Goal: Use online tool/utility: Utilize a website feature to perform a specific function

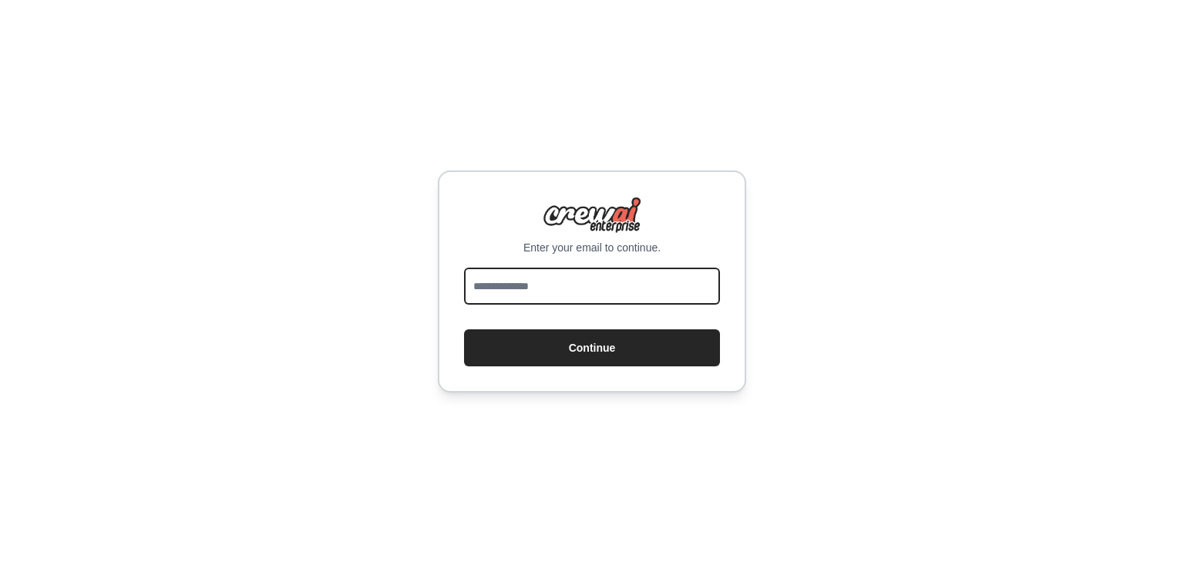
click at [530, 268] on input "email" at bounding box center [592, 286] width 256 height 37
type input "*"
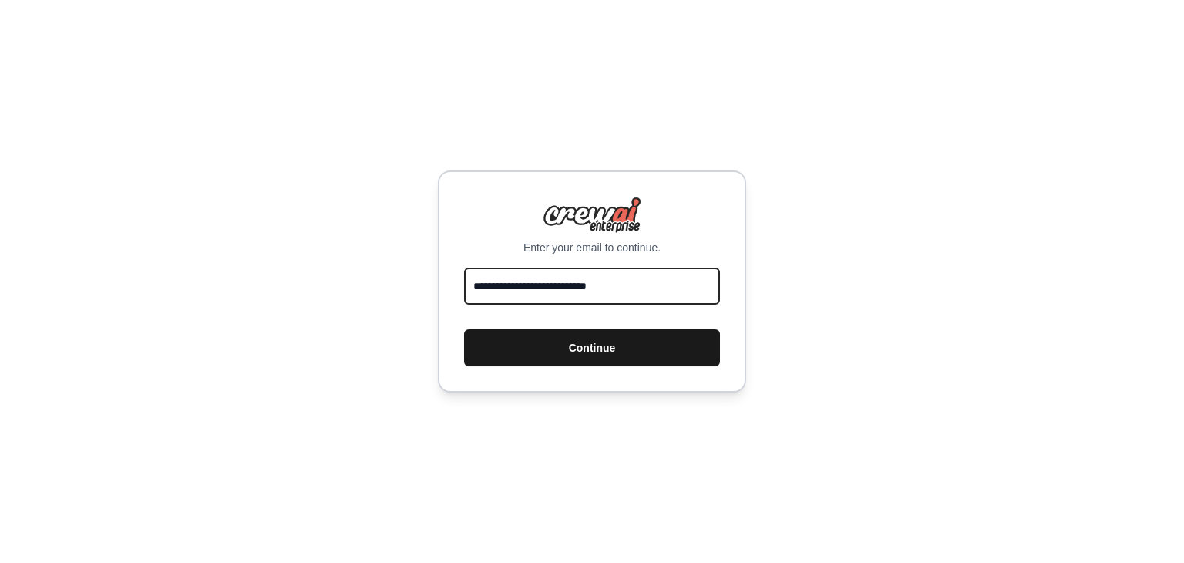
type input "**********"
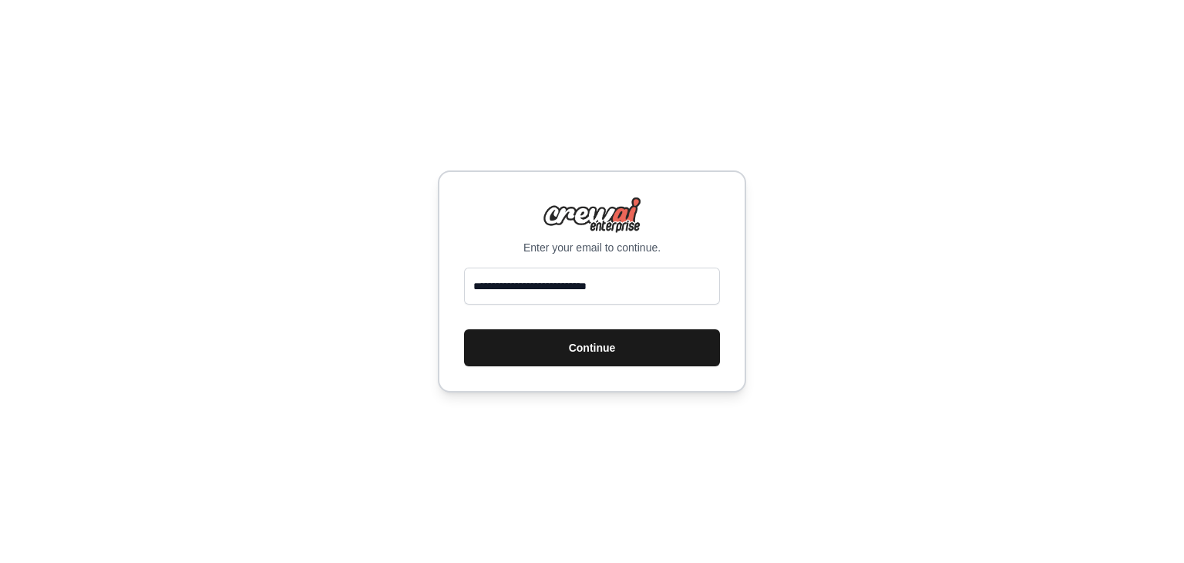
click at [553, 347] on button "Continue" at bounding box center [592, 347] width 256 height 37
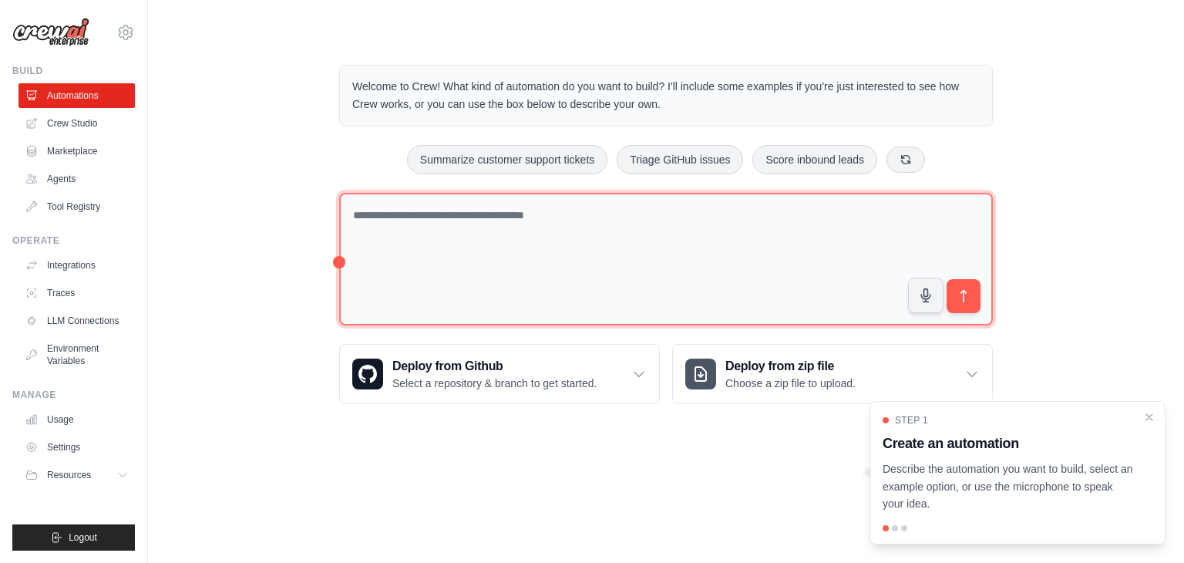
click at [629, 219] on textarea at bounding box center [666, 259] width 654 height 133
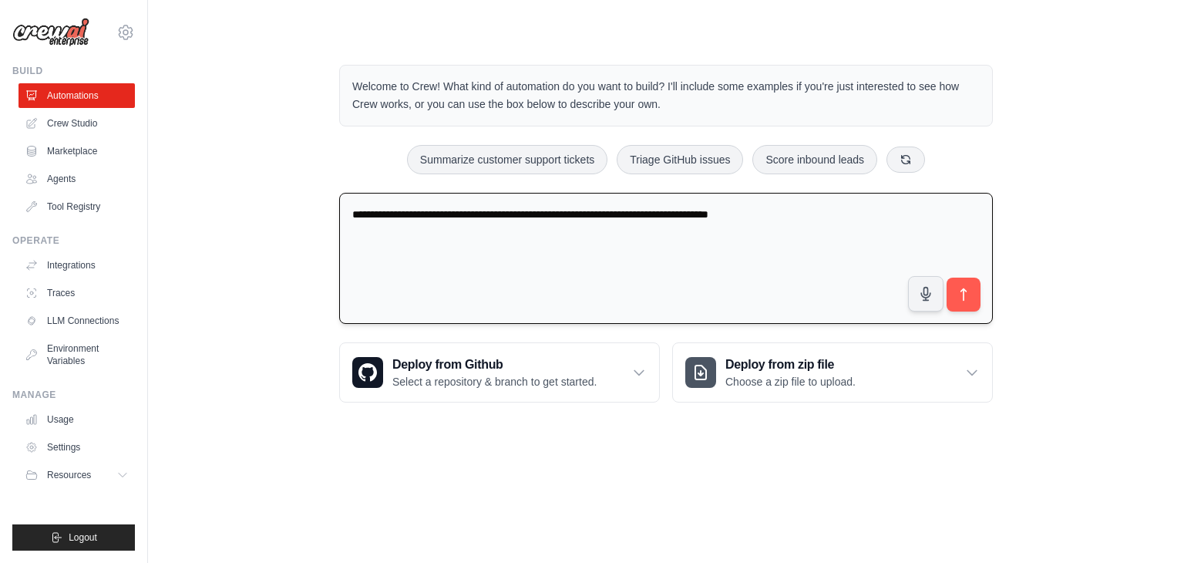
click at [822, 214] on textarea "**********" at bounding box center [666, 259] width 654 height 132
type textarea "**********"
click at [968, 301] on icon "submit" at bounding box center [964, 295] width 16 height 16
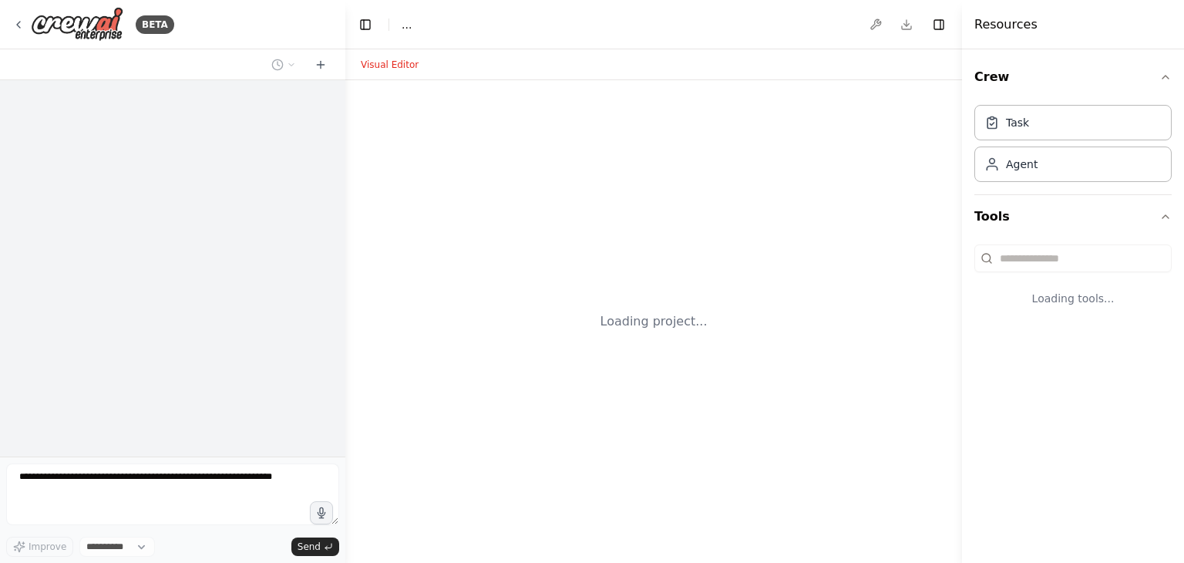
select select "****"
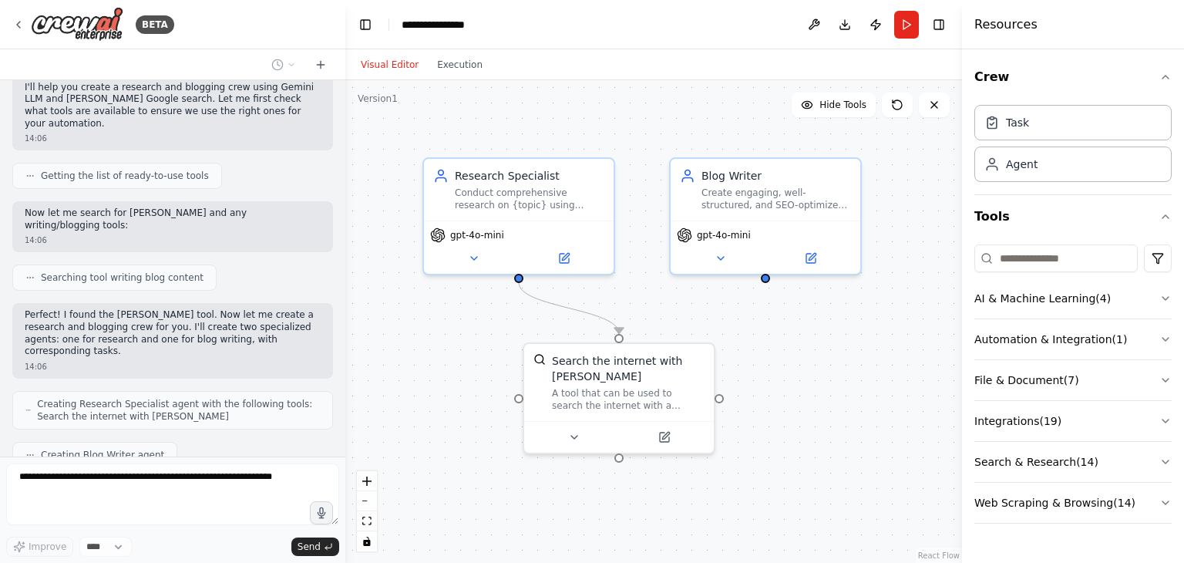
scroll to position [453, 0]
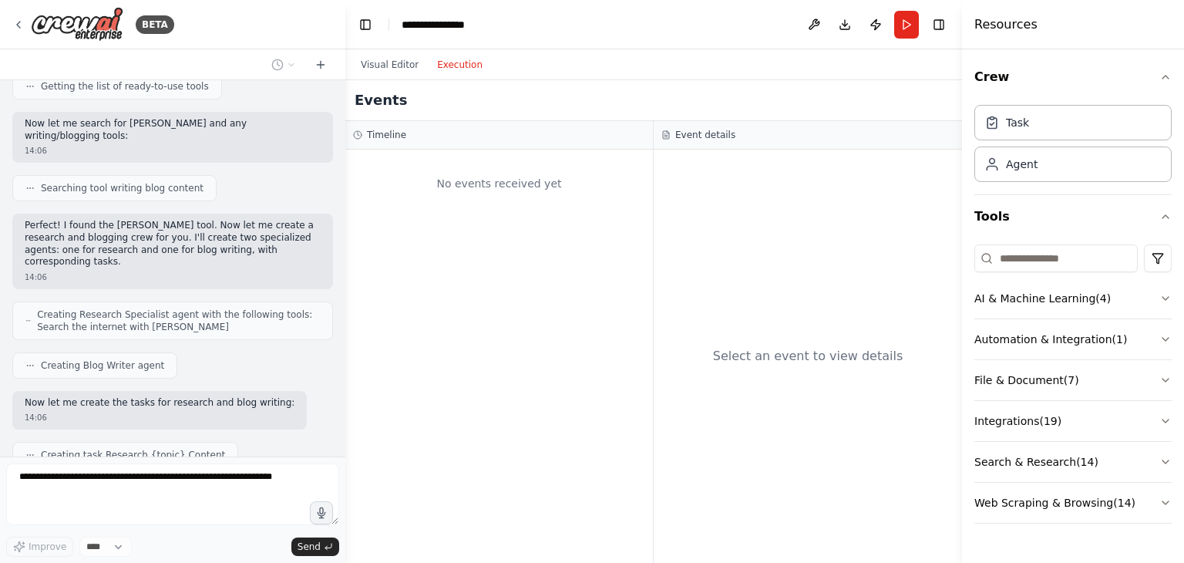
click at [447, 70] on button "Execution" at bounding box center [460, 65] width 64 height 19
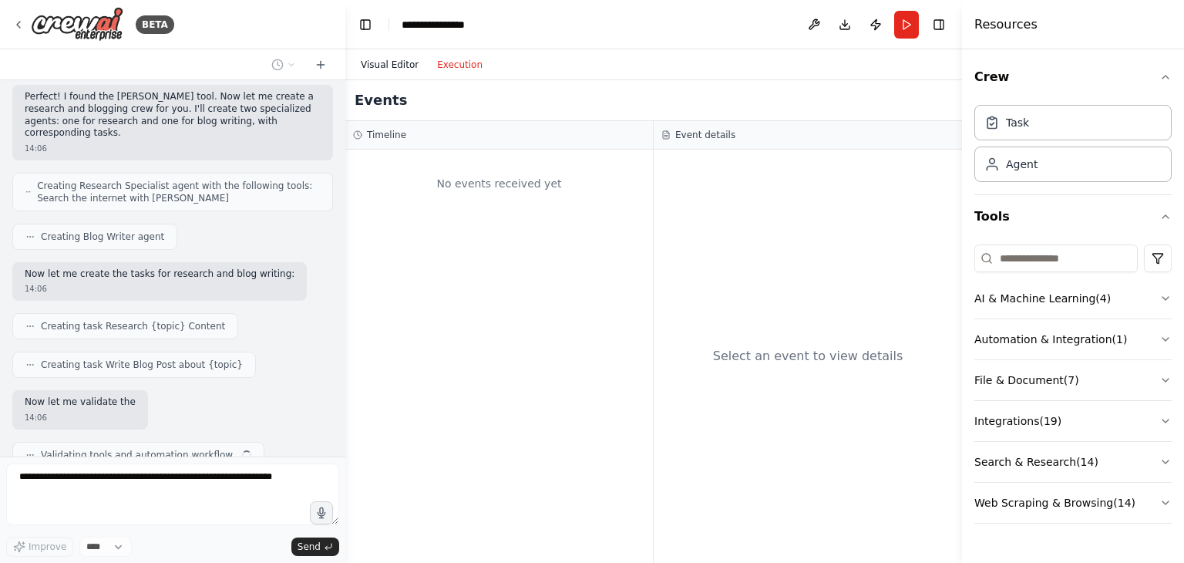
scroll to position [582, 0]
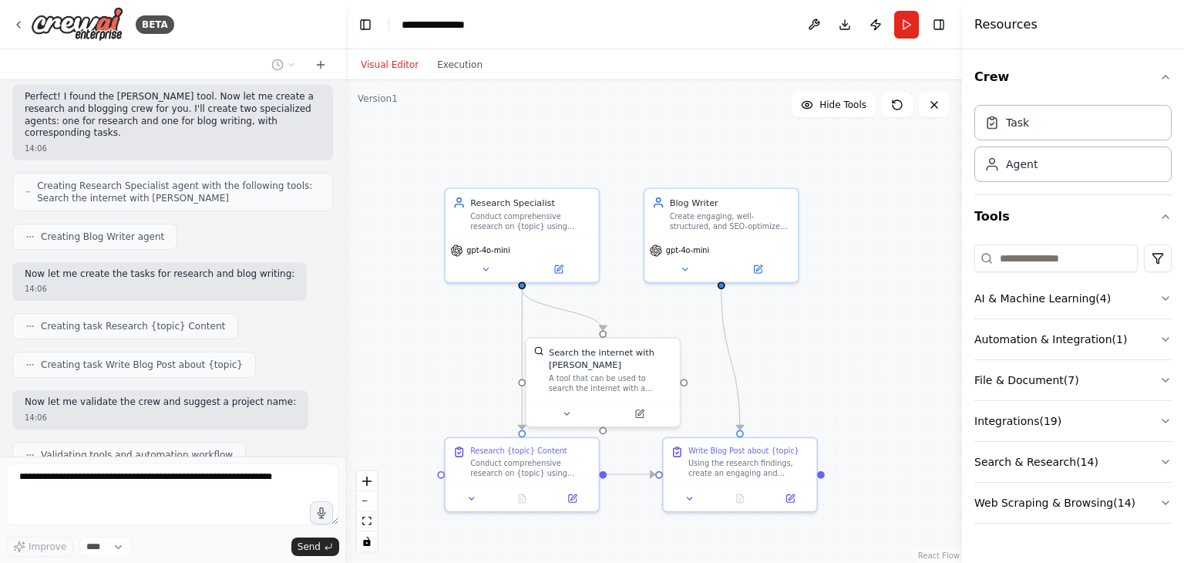
click at [390, 66] on button "Visual Editor" at bounding box center [390, 65] width 76 height 19
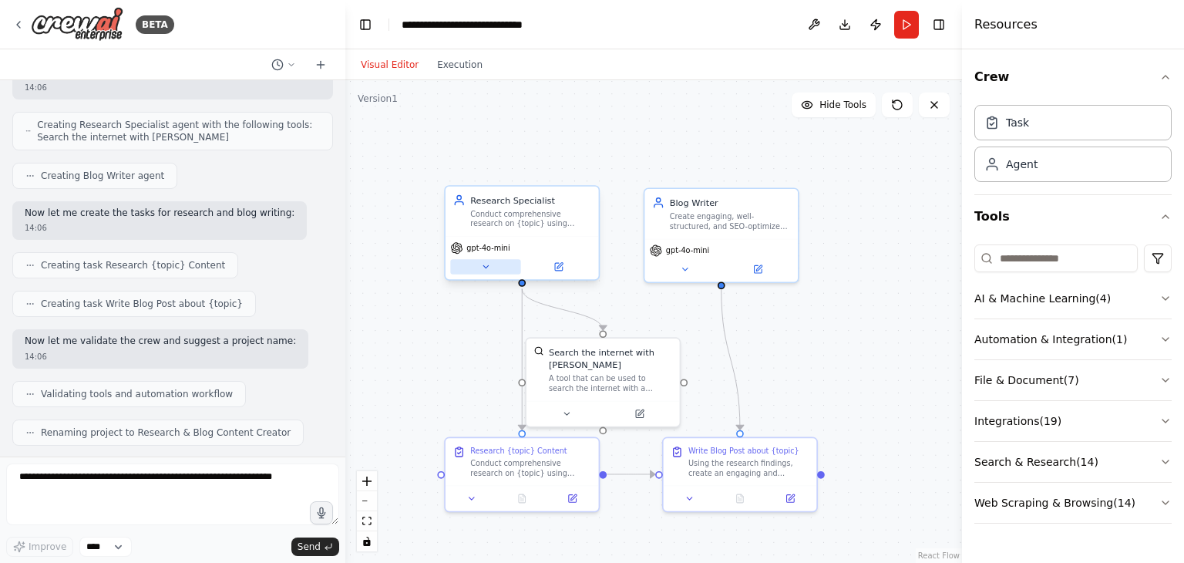
click at [489, 271] on button at bounding box center [485, 266] width 70 height 15
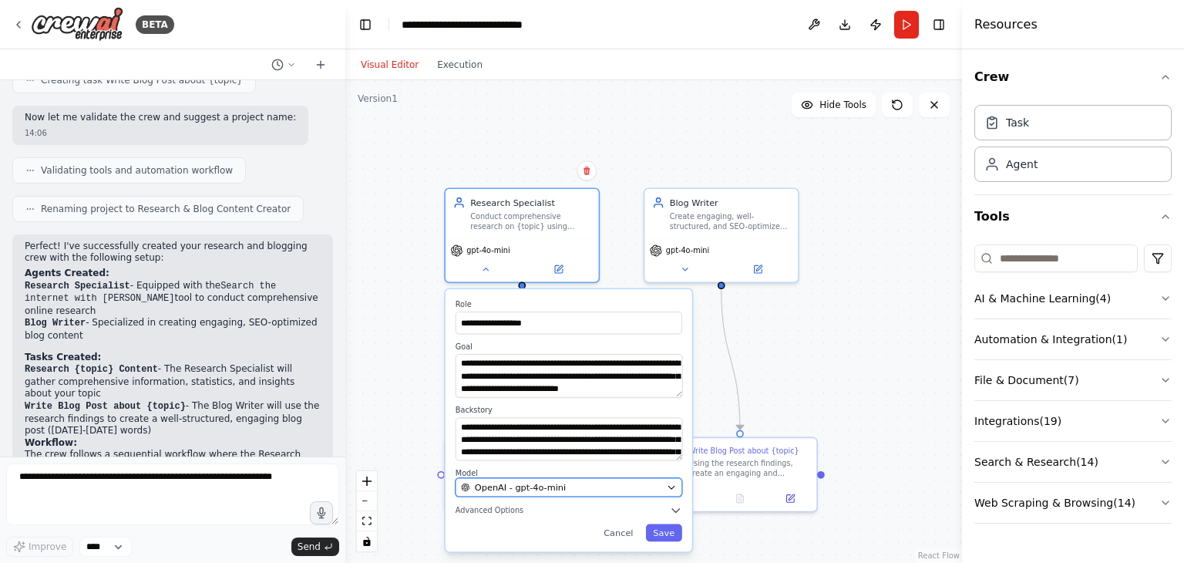
click at [661, 486] on div "OpenAI - gpt-4o-mini" at bounding box center [561, 487] width 200 height 12
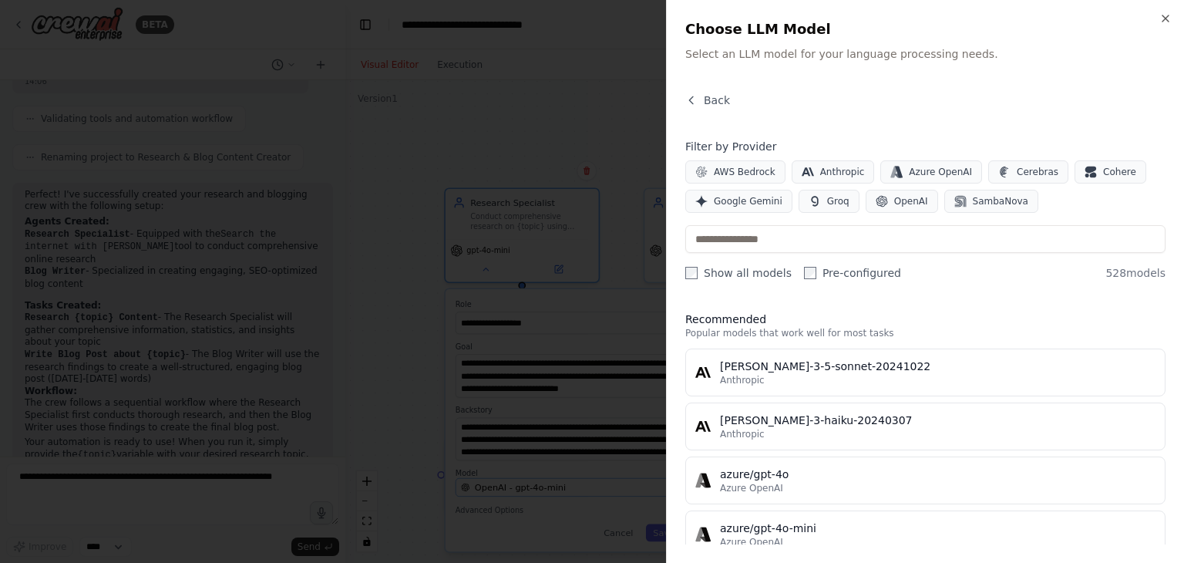
scroll to position [930, 0]
click at [739, 199] on span "Google Gemini" at bounding box center [748, 201] width 69 height 12
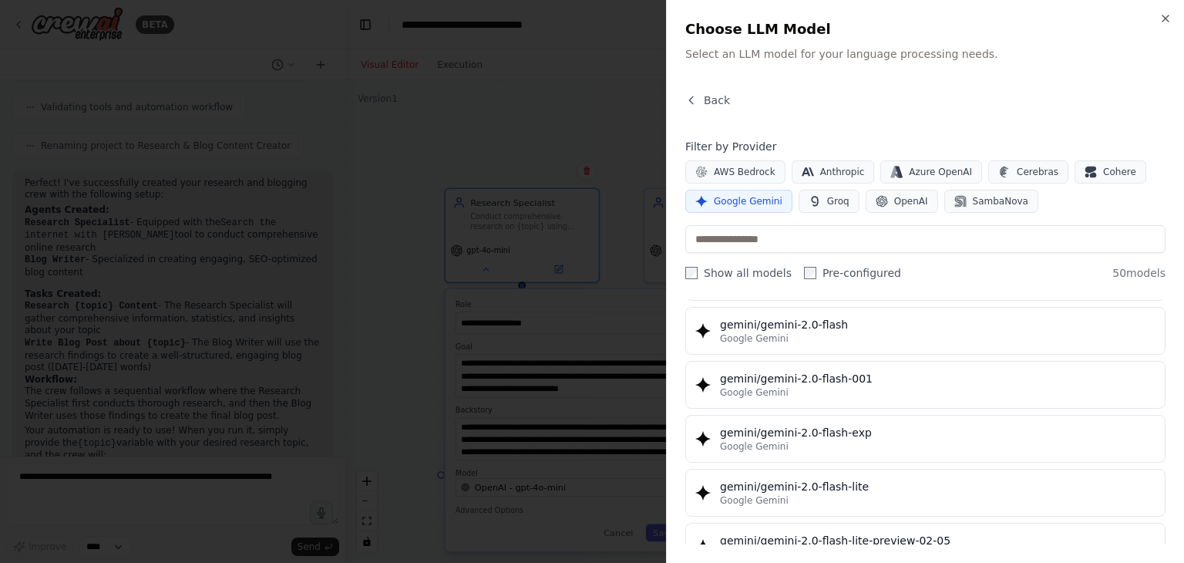
scroll to position [777, 0]
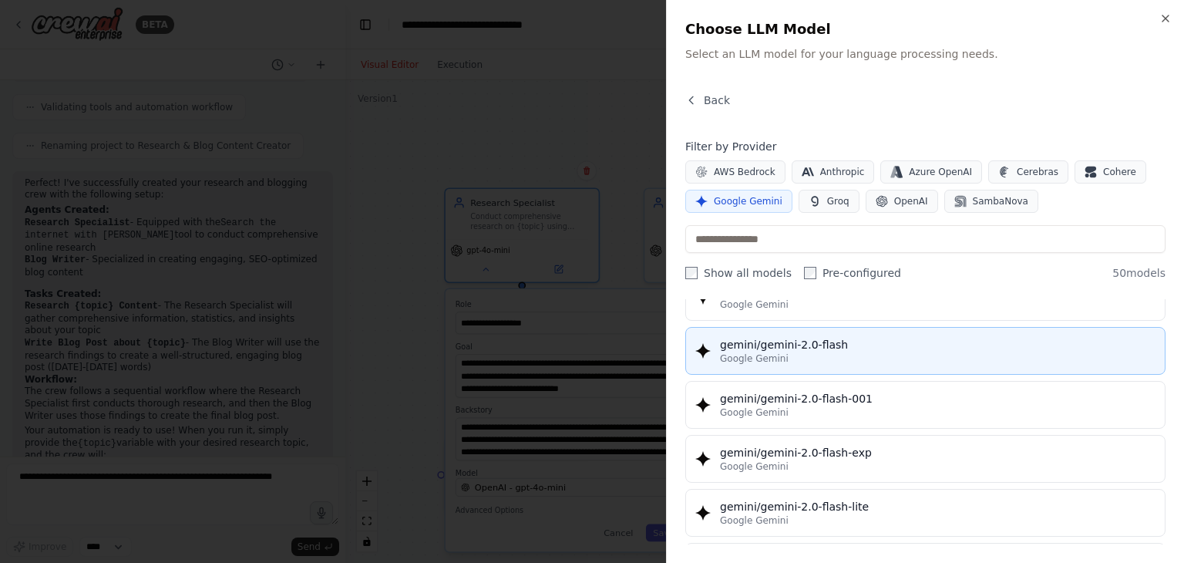
click at [801, 352] on div "Google Gemini" at bounding box center [938, 358] width 436 height 12
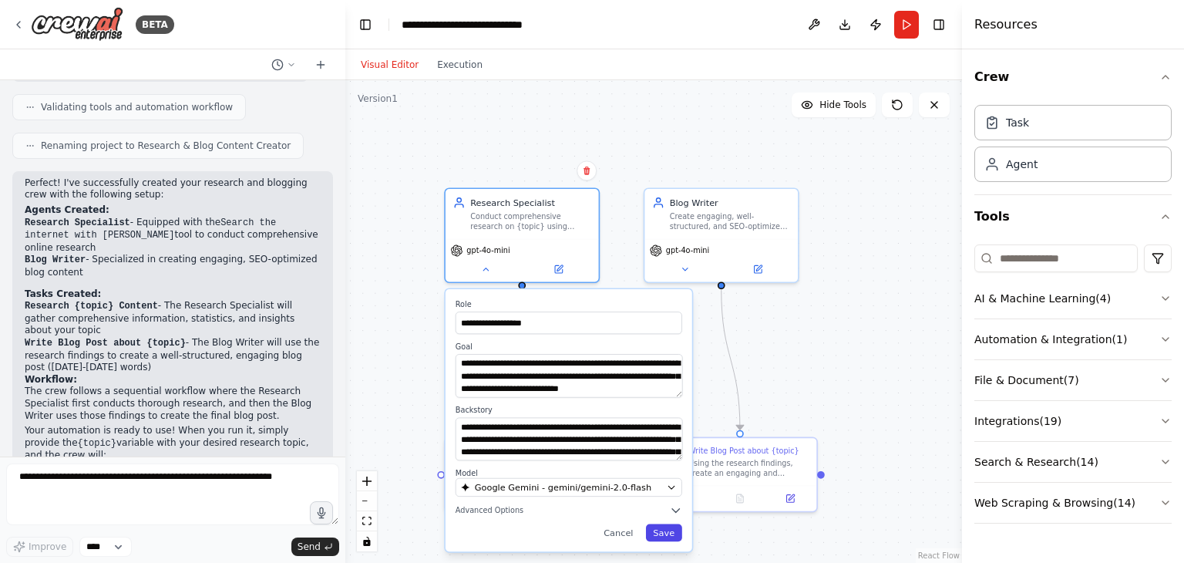
click at [668, 540] on button "Save" at bounding box center [664, 533] width 36 height 18
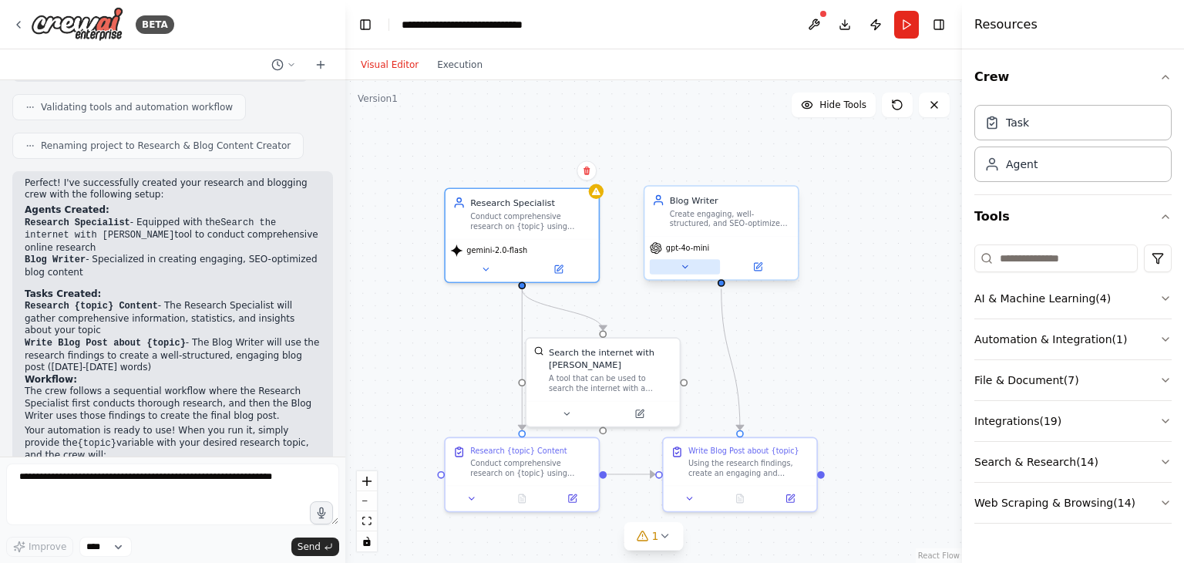
click at [689, 262] on icon at bounding box center [685, 267] width 10 height 10
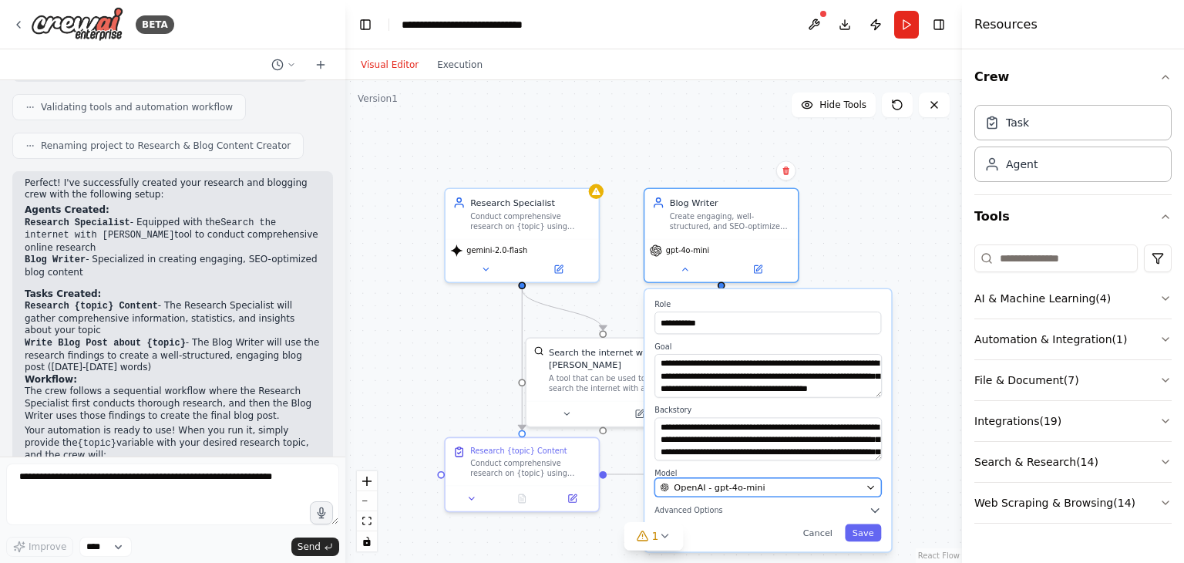
click at [870, 487] on icon "button" at bounding box center [871, 487] width 6 height 3
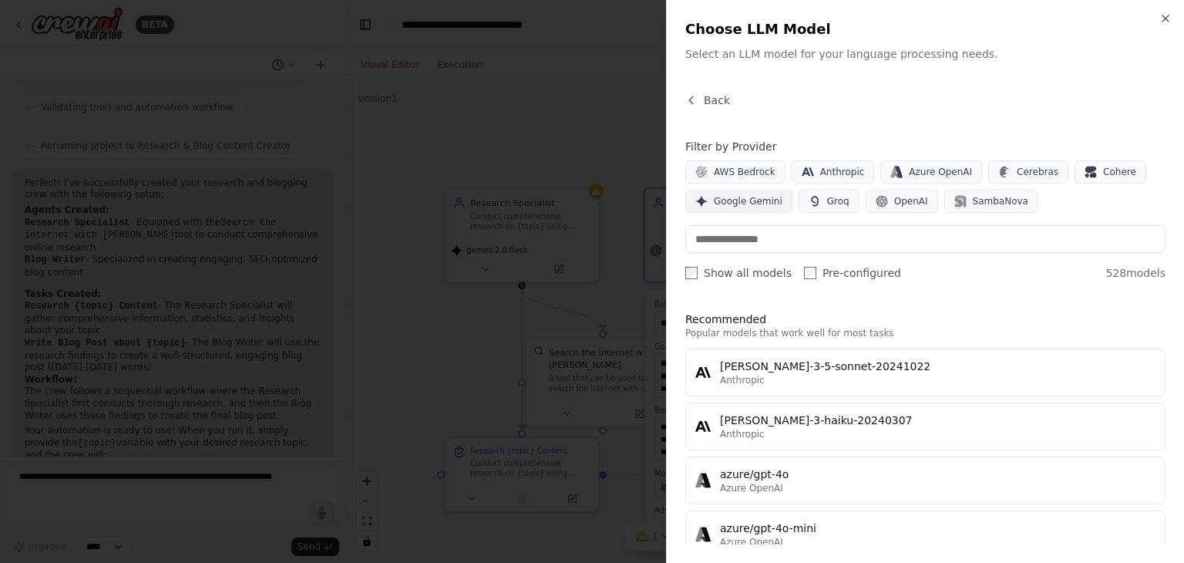
click at [714, 204] on span "Google Gemini" at bounding box center [748, 201] width 69 height 12
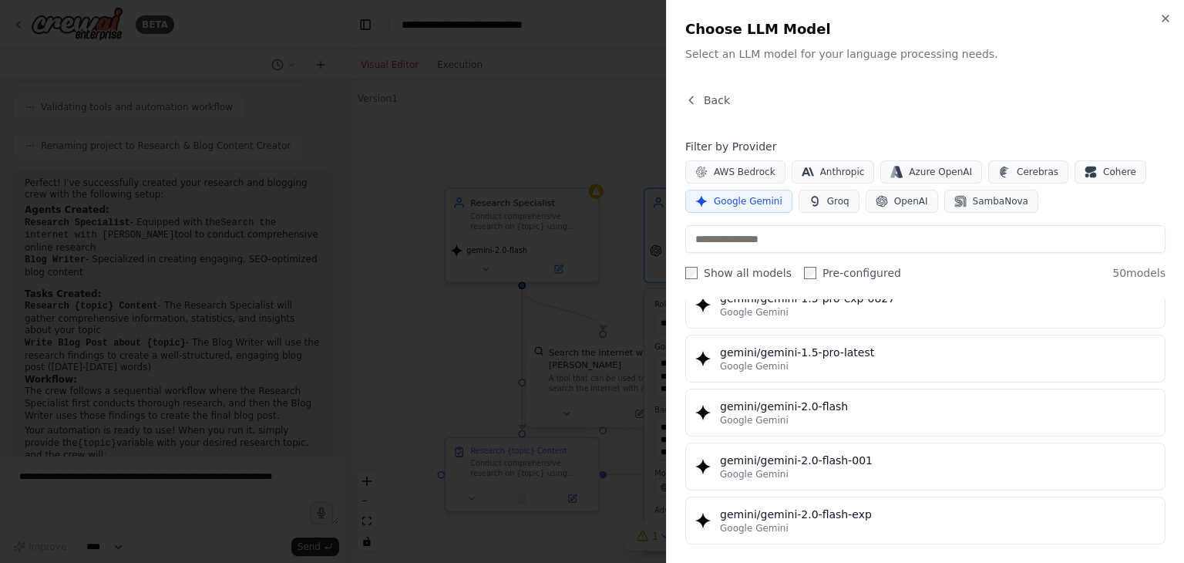
scroll to position [769, 0]
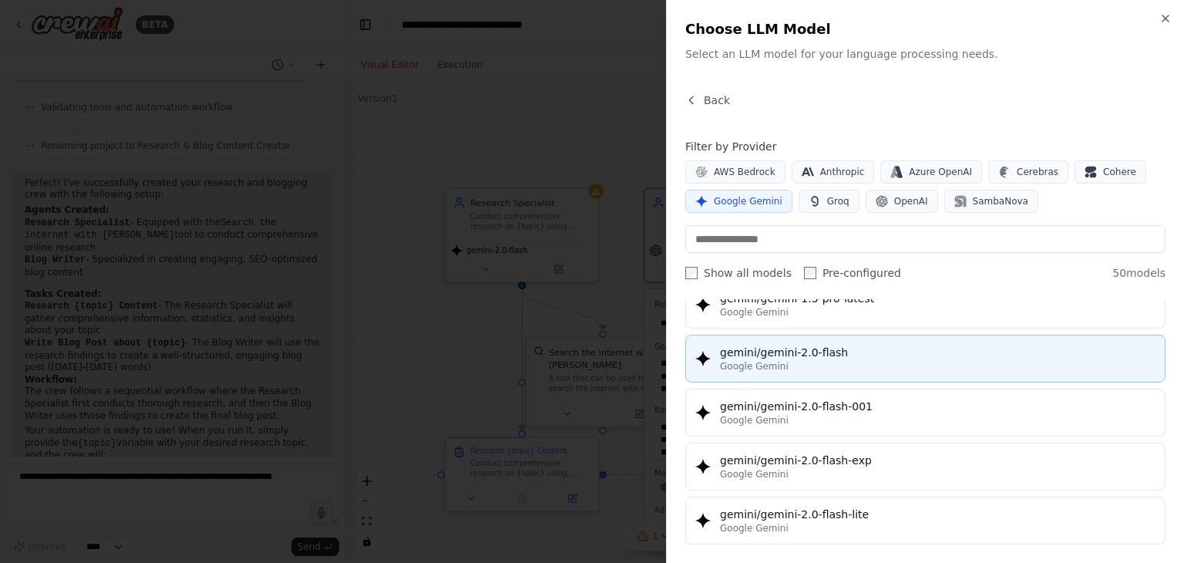
click at [790, 362] on div "Google Gemini" at bounding box center [938, 366] width 436 height 12
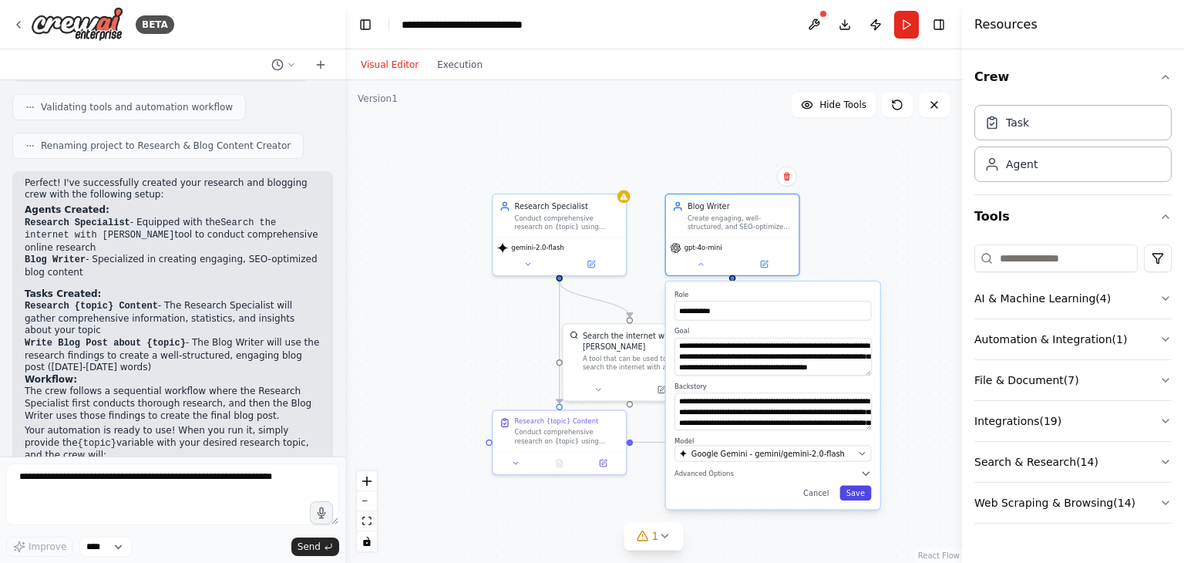
click at [848, 497] on button "Save" at bounding box center [856, 493] width 32 height 15
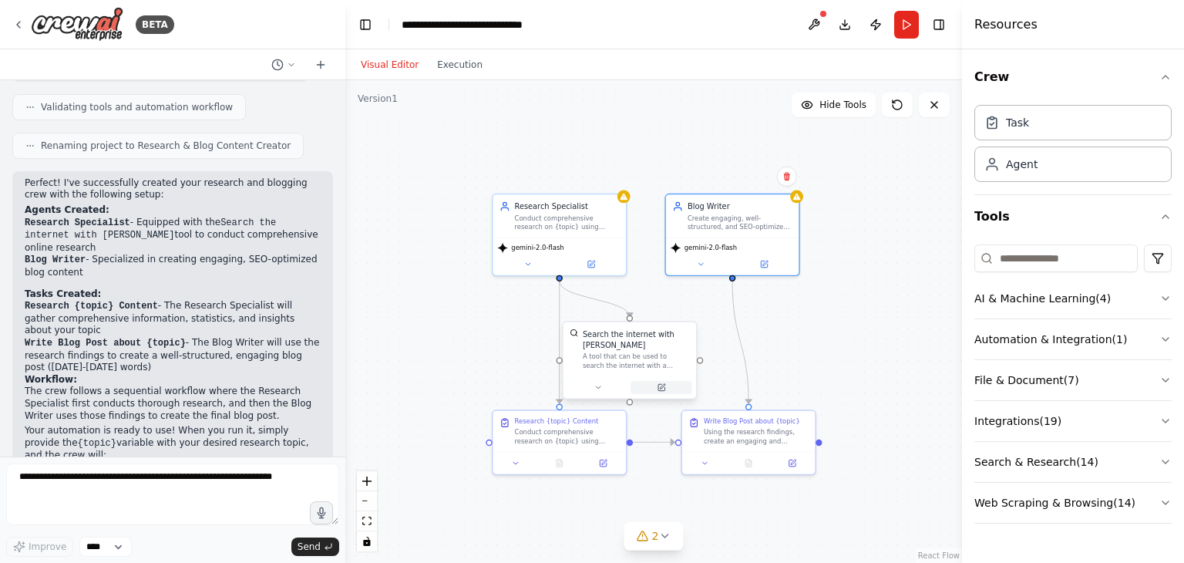
click at [664, 384] on icon at bounding box center [661, 387] width 6 height 6
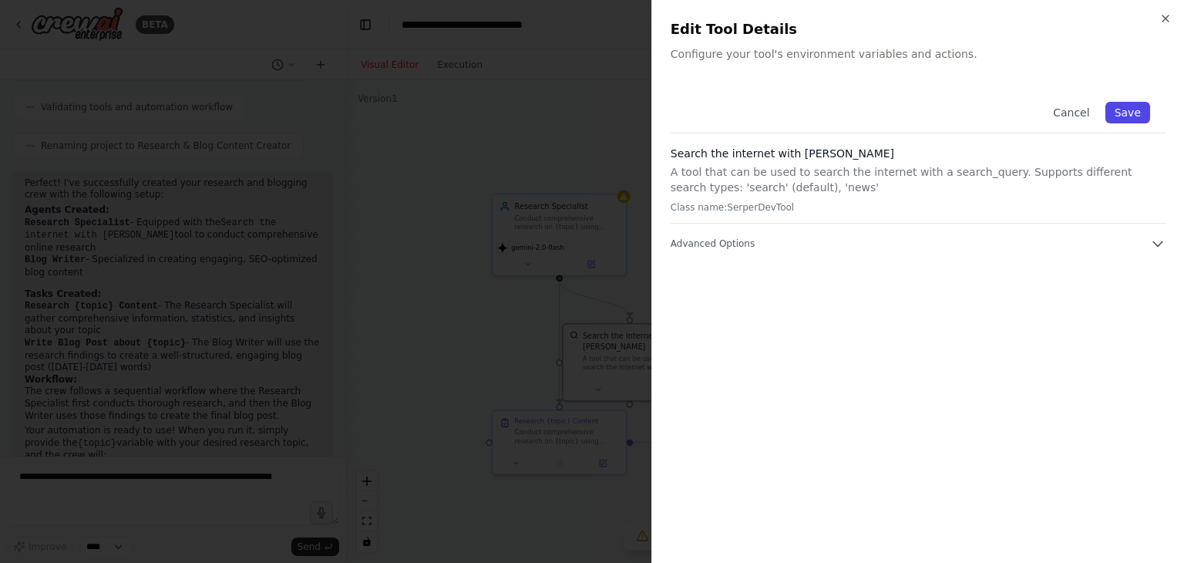
click at [1126, 120] on button "Save" at bounding box center [1128, 113] width 45 height 22
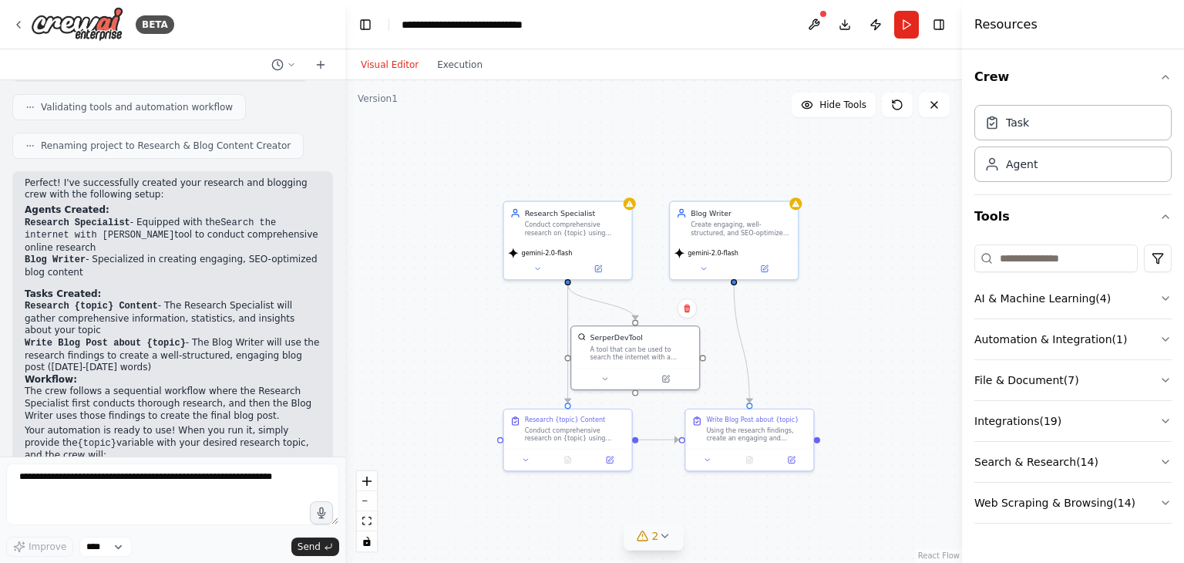
click at [645, 538] on icon at bounding box center [643, 536] width 12 height 12
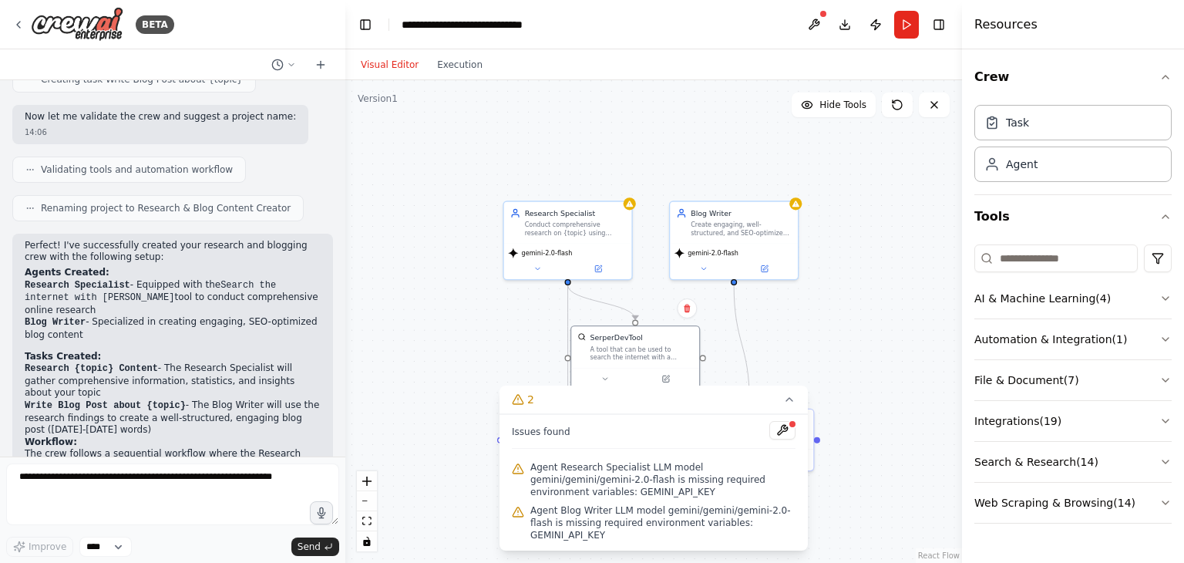
scroll to position [930, 0]
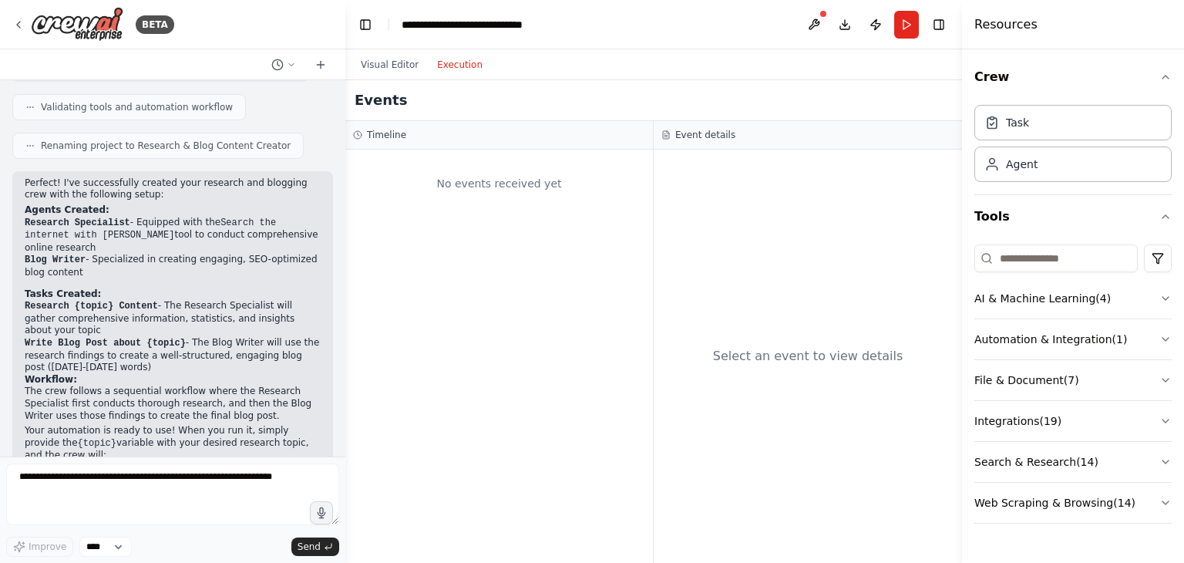
click at [454, 56] on button "Execution" at bounding box center [460, 65] width 64 height 19
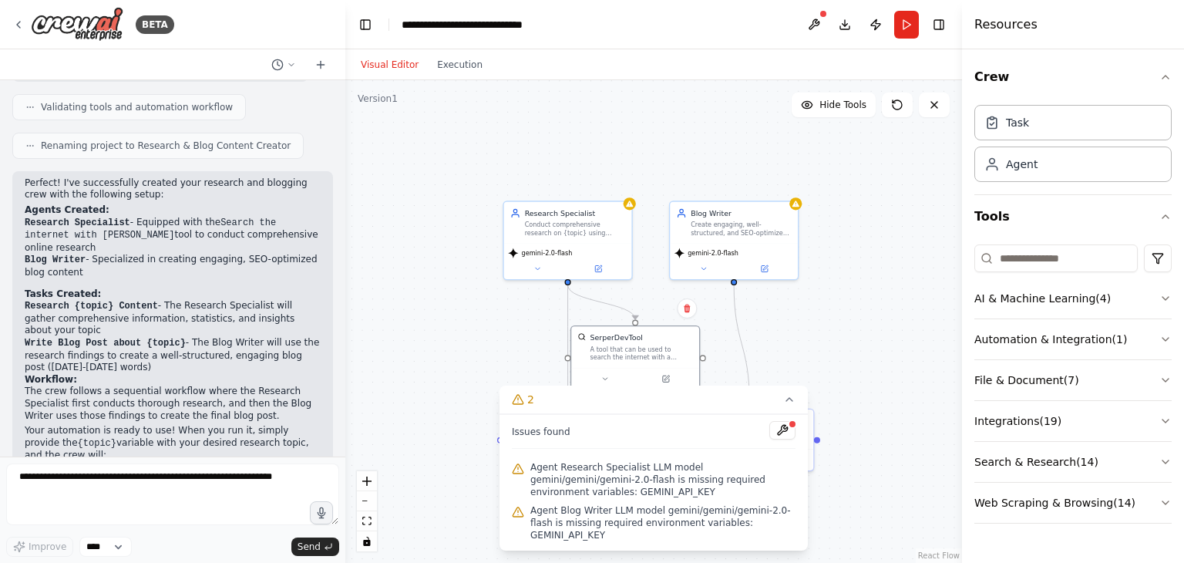
click at [379, 62] on button "Visual Editor" at bounding box center [390, 65] width 76 height 19
click at [782, 439] on button at bounding box center [782, 430] width 26 height 19
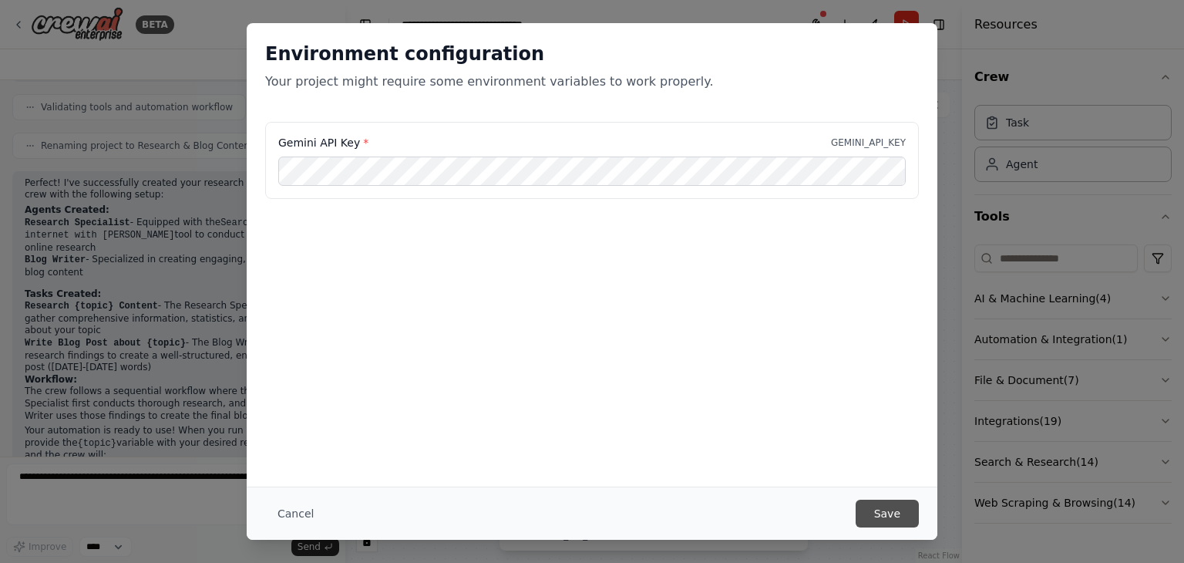
click at [886, 516] on button "Save" at bounding box center [887, 514] width 63 height 28
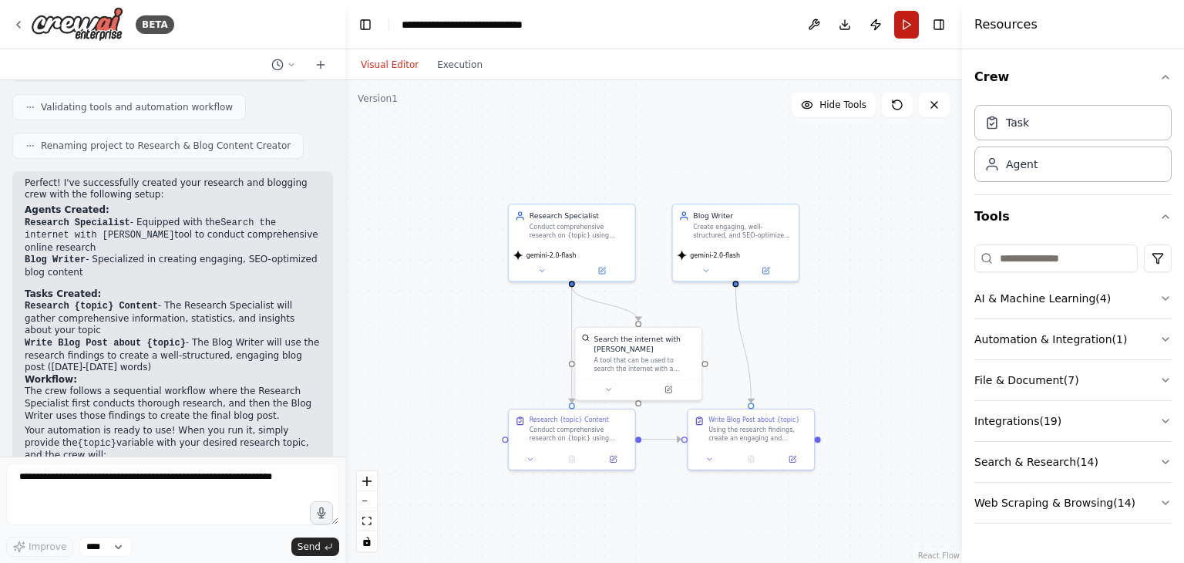
click at [906, 25] on button "Run" at bounding box center [906, 25] width 25 height 28
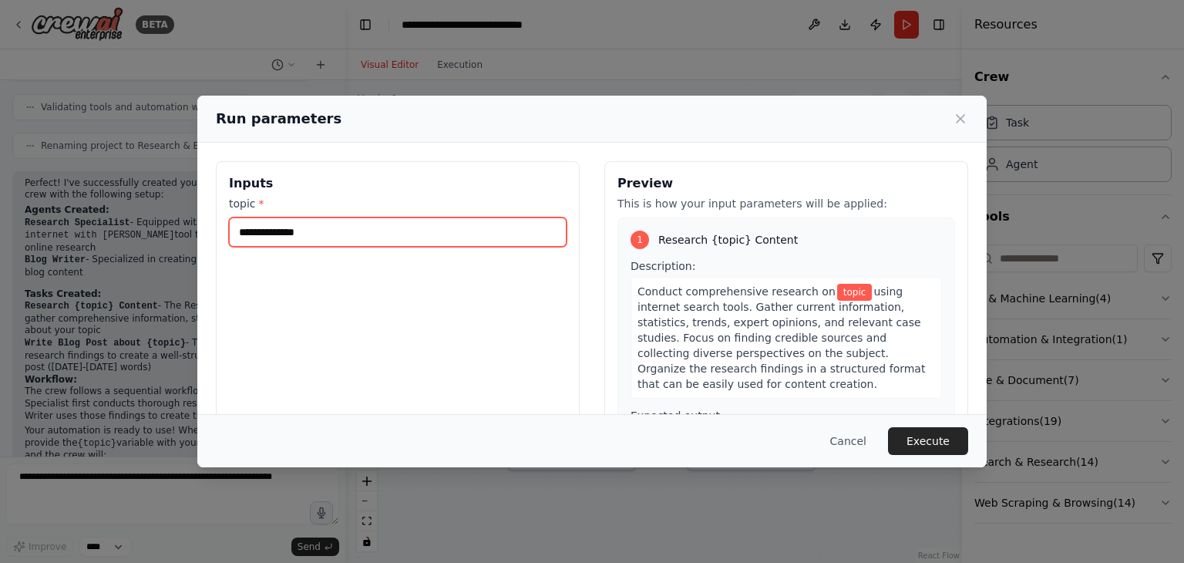
click at [429, 234] on input "topic *" at bounding box center [398, 231] width 338 height 29
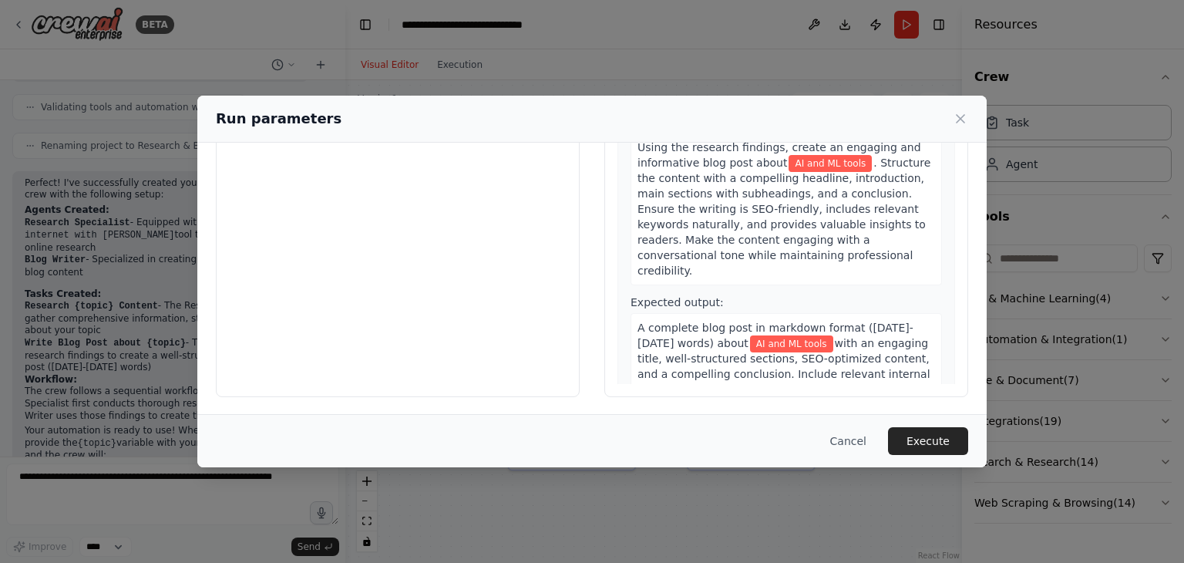
scroll to position [130, 0]
type input "**********"
click at [906, 433] on button "Execute" at bounding box center [928, 441] width 80 height 28
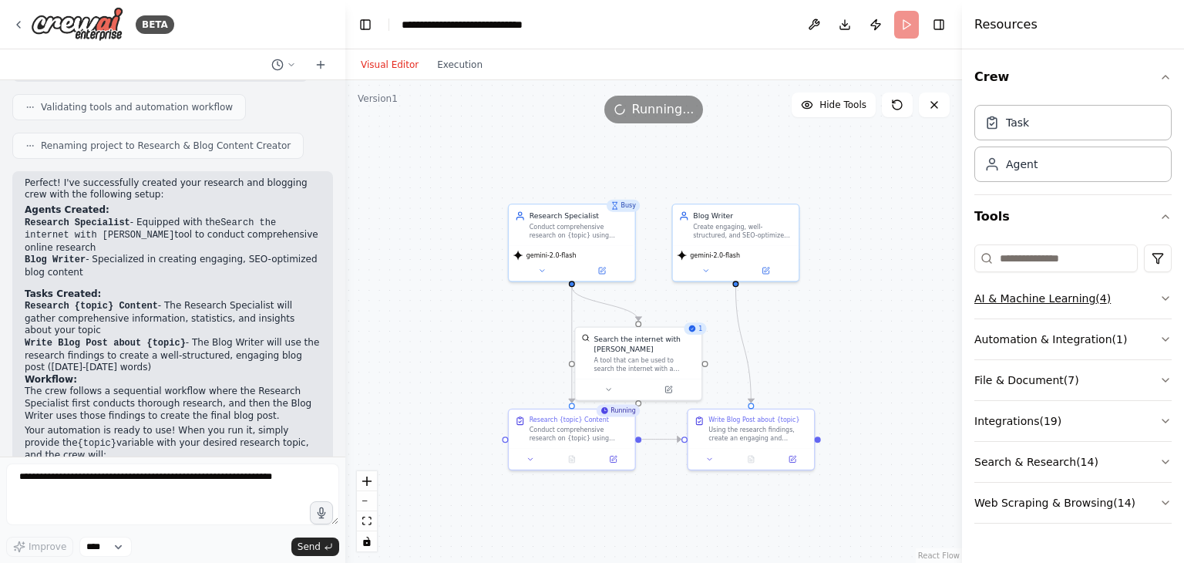
click at [1082, 302] on button "AI & Machine Learning ( 4 )" at bounding box center [1072, 298] width 197 height 40
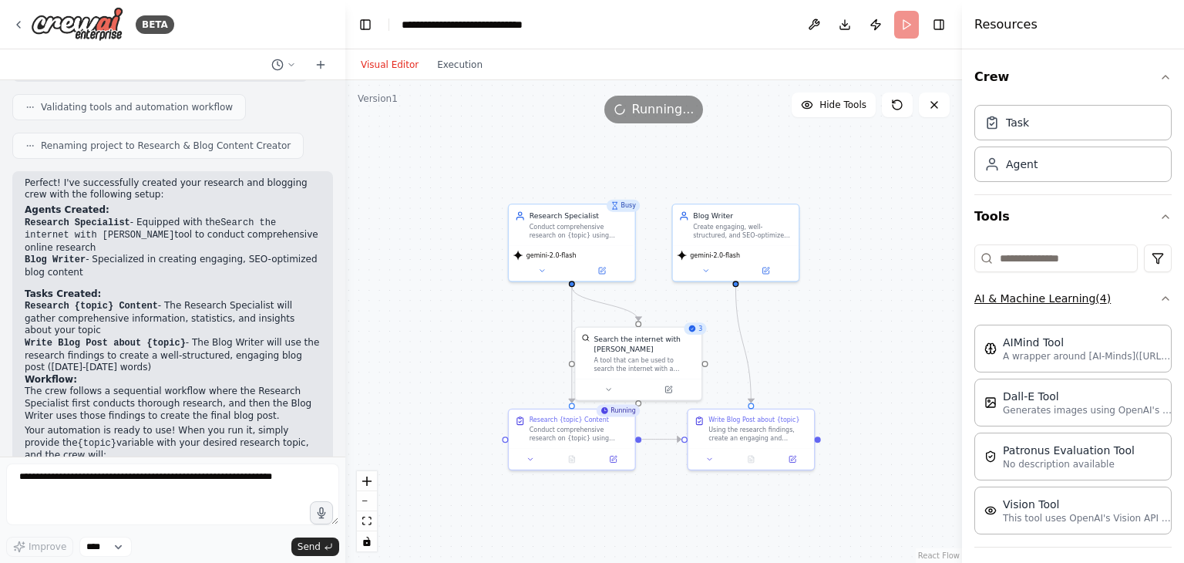
click at [1082, 302] on button "AI & Machine Learning ( 4 )" at bounding box center [1072, 298] width 197 height 40
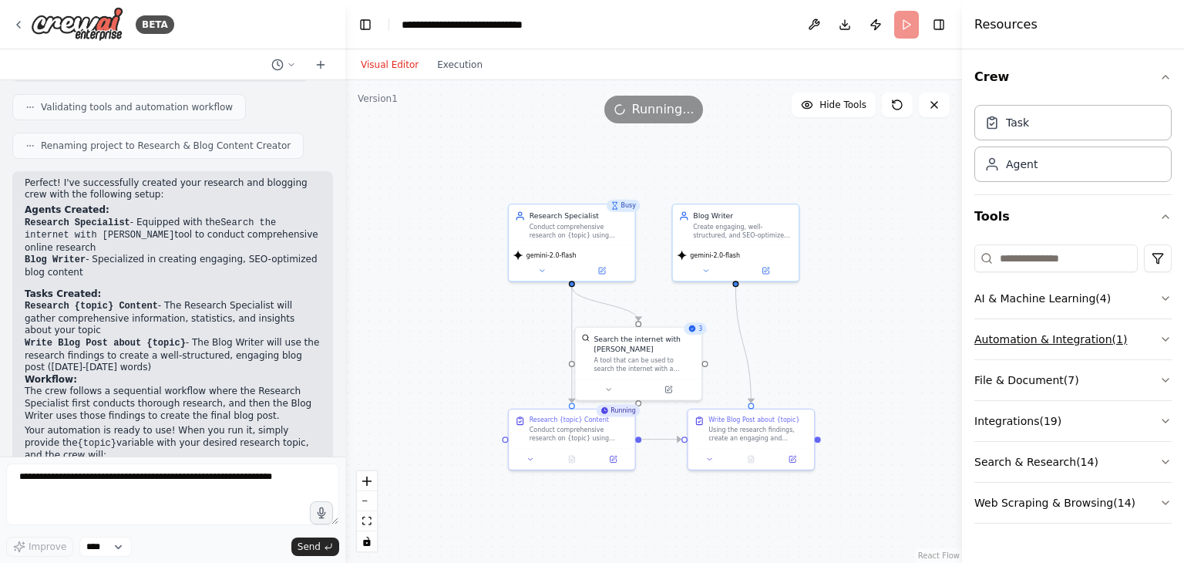
click at [1073, 341] on button "Automation & Integration ( 1 )" at bounding box center [1072, 339] width 197 height 40
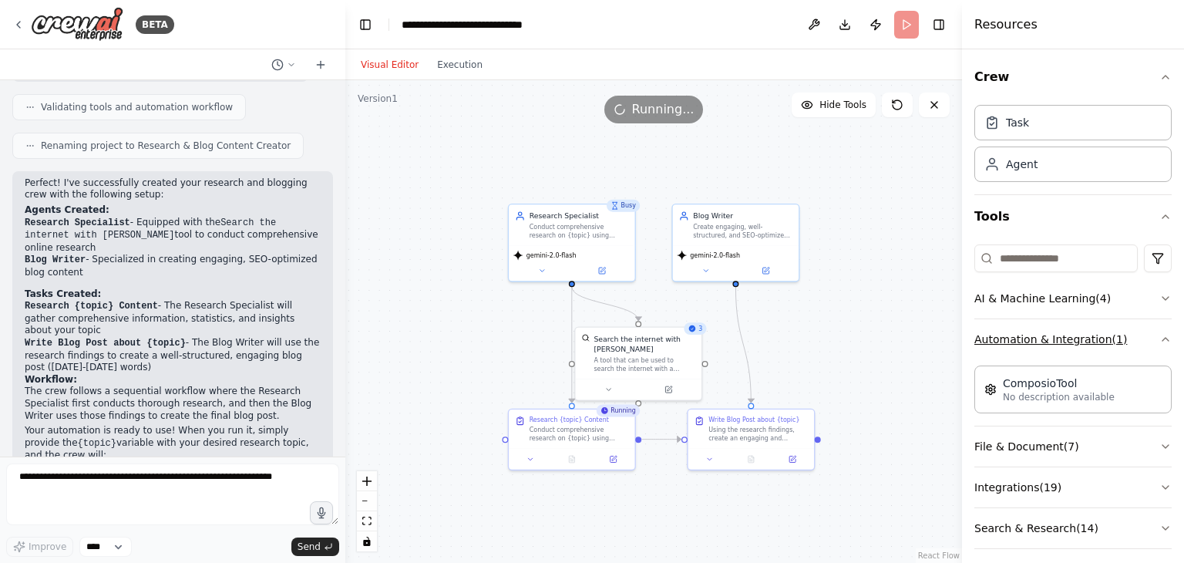
click at [1073, 341] on button "Automation & Integration ( 1 )" at bounding box center [1072, 339] width 197 height 40
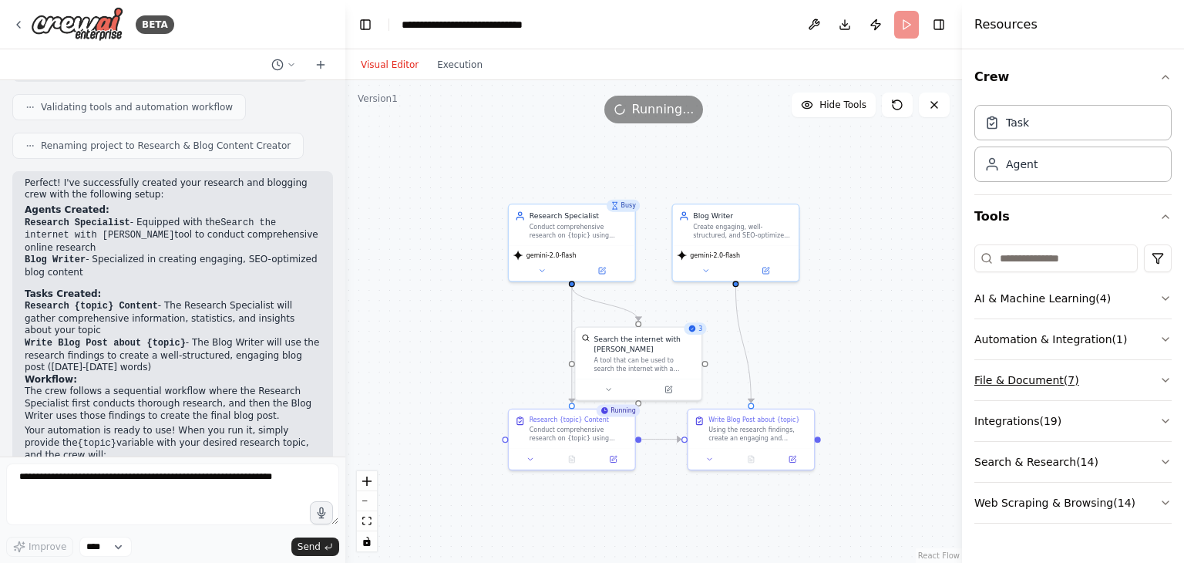
click at [1052, 381] on button "File & Document ( 7 )" at bounding box center [1072, 380] width 197 height 40
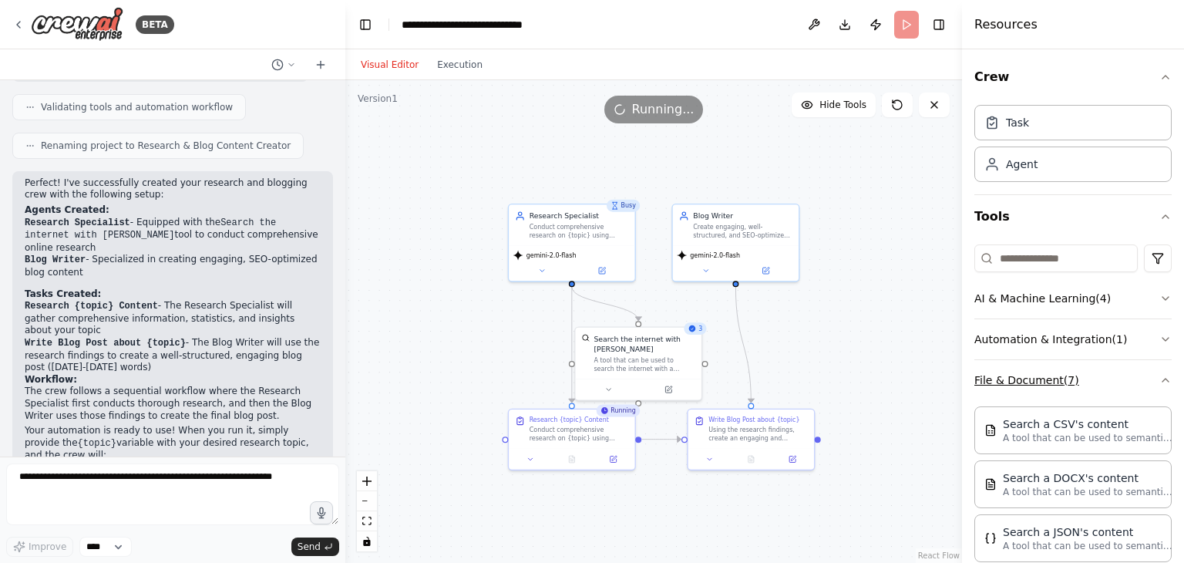
click at [1052, 381] on button "File & Document ( 7 )" at bounding box center [1072, 380] width 197 height 40
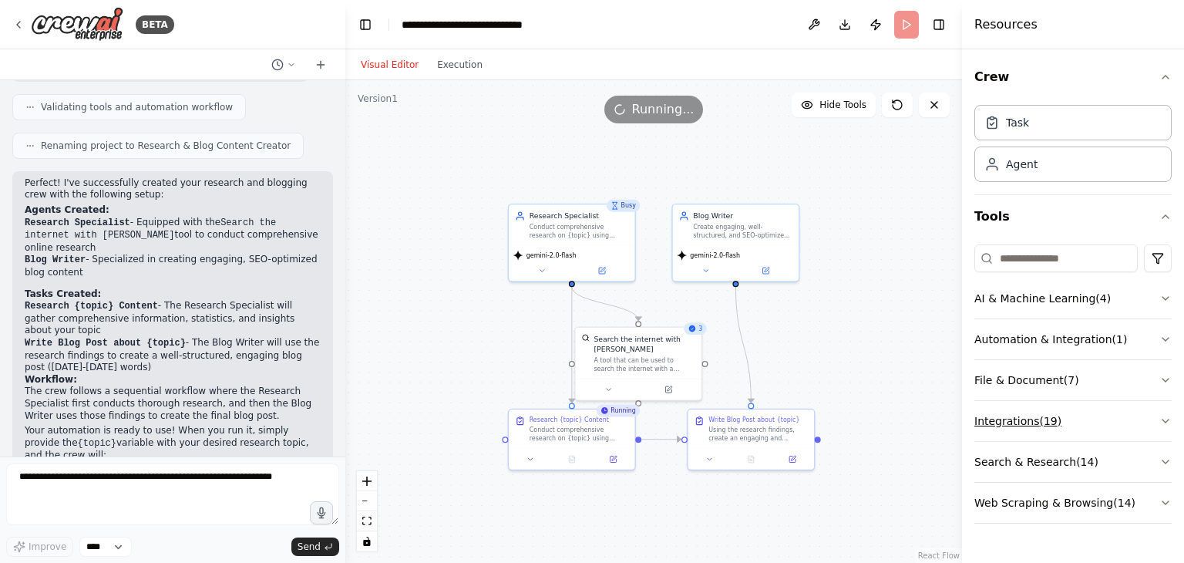
click at [1028, 420] on button "Integrations ( 19 )" at bounding box center [1072, 421] width 197 height 40
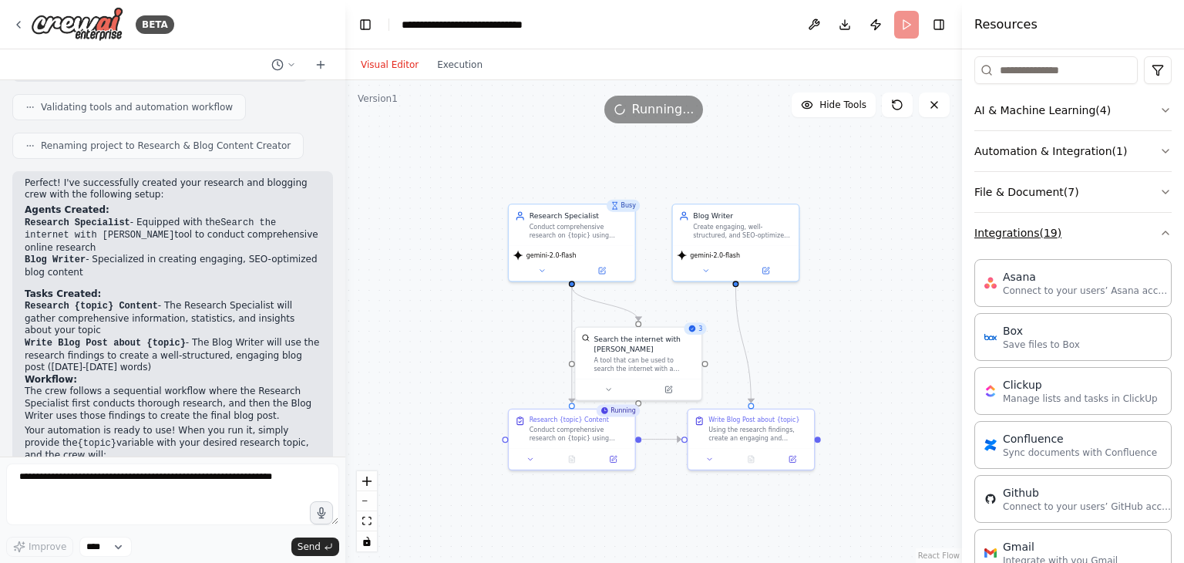
scroll to position [197, 0]
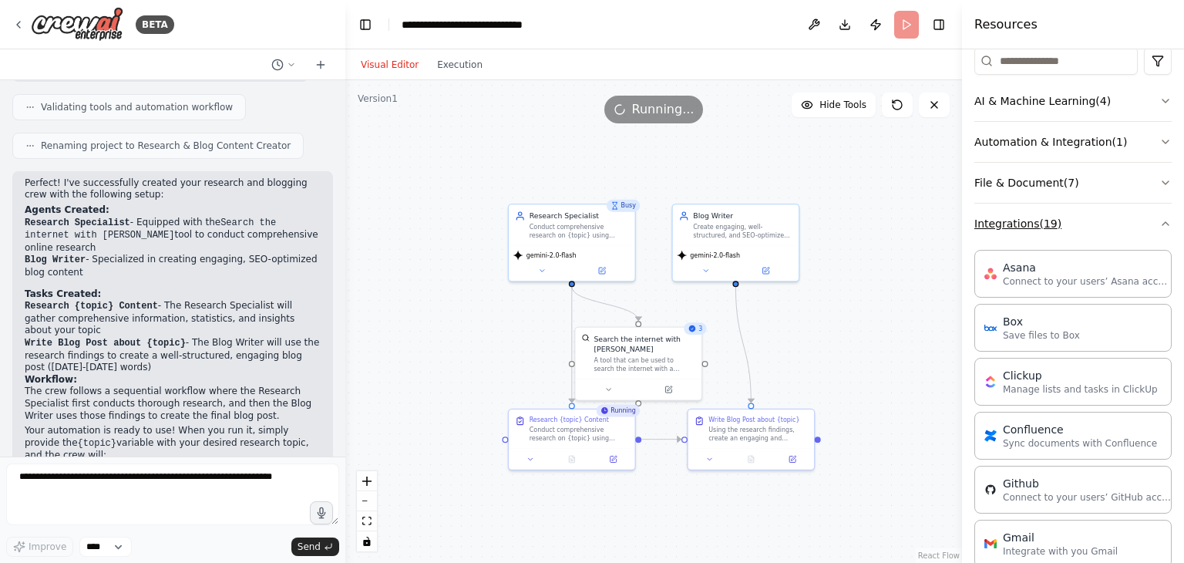
click at [1035, 232] on button "Integrations ( 19 )" at bounding box center [1072, 224] width 197 height 40
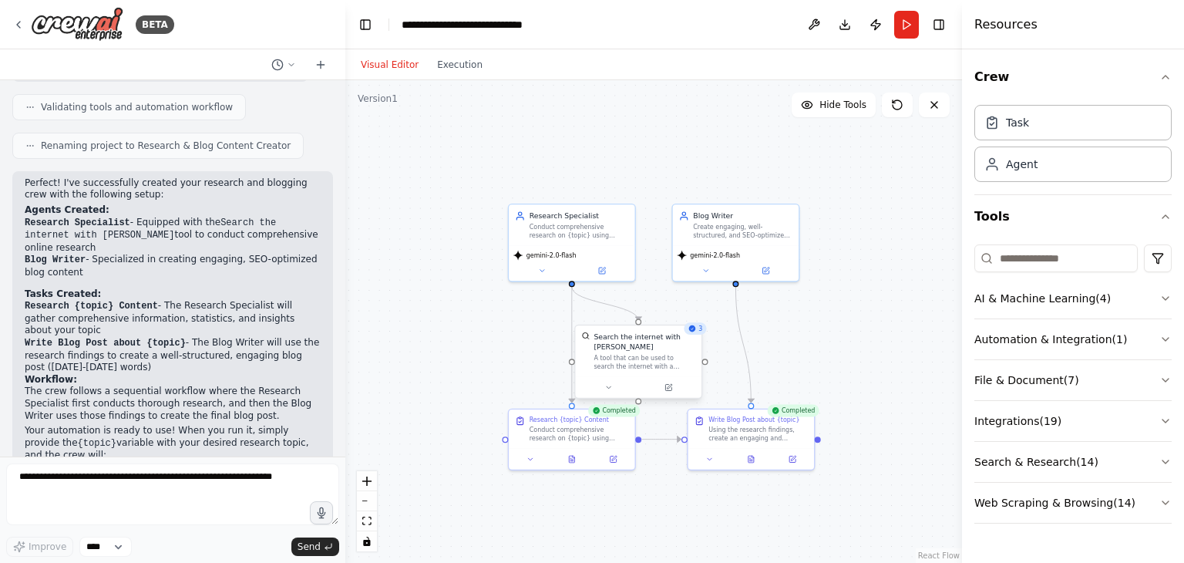
click at [669, 384] on div at bounding box center [638, 387] width 126 height 21
click at [692, 331] on icon at bounding box center [692, 328] width 7 height 7
click at [682, 377] on div at bounding box center [638, 387] width 126 height 21
click at [694, 332] on icon at bounding box center [692, 329] width 8 height 8
click at [689, 309] on icon at bounding box center [689, 309] width 6 height 8
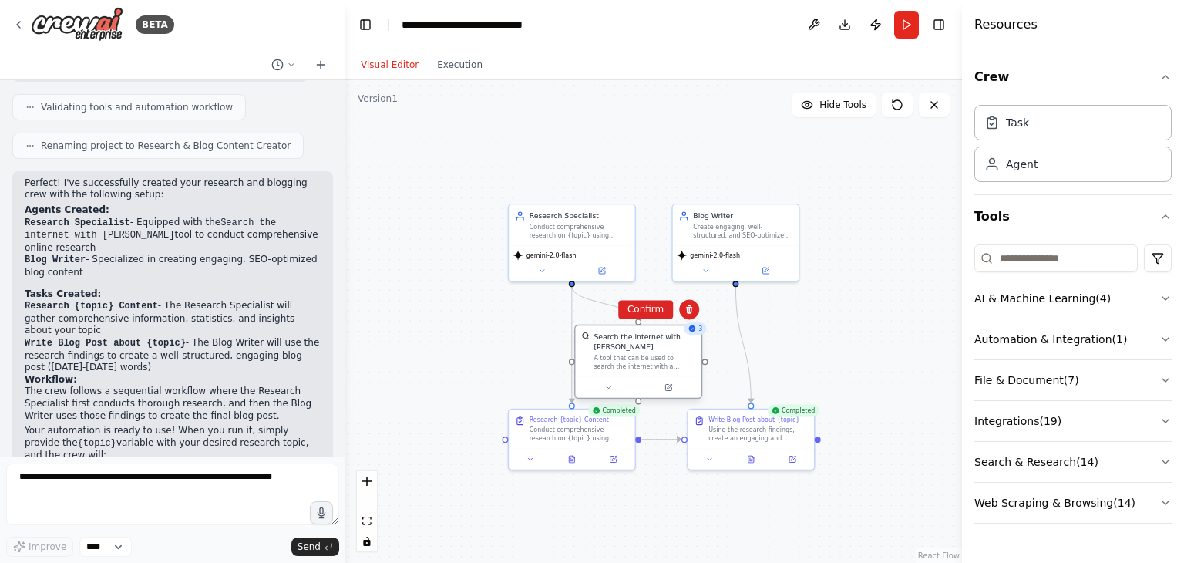
click at [601, 355] on div "A tool that can be used to search the internet with a search_query. Supports di…" at bounding box center [645, 362] width 102 height 16
click at [503, 366] on div ".deletable-edge-delete-btn { width: 20px; height: 20px; border: 0px solid #ffff…" at bounding box center [653, 321] width 617 height 483
click at [749, 244] on div "gemini-2.0-flash" at bounding box center [736, 261] width 126 height 35
click at [490, 372] on div ".deletable-edge-delete-btn { width: 20px; height: 20px; border: 0px solid #ffff…" at bounding box center [653, 321] width 617 height 483
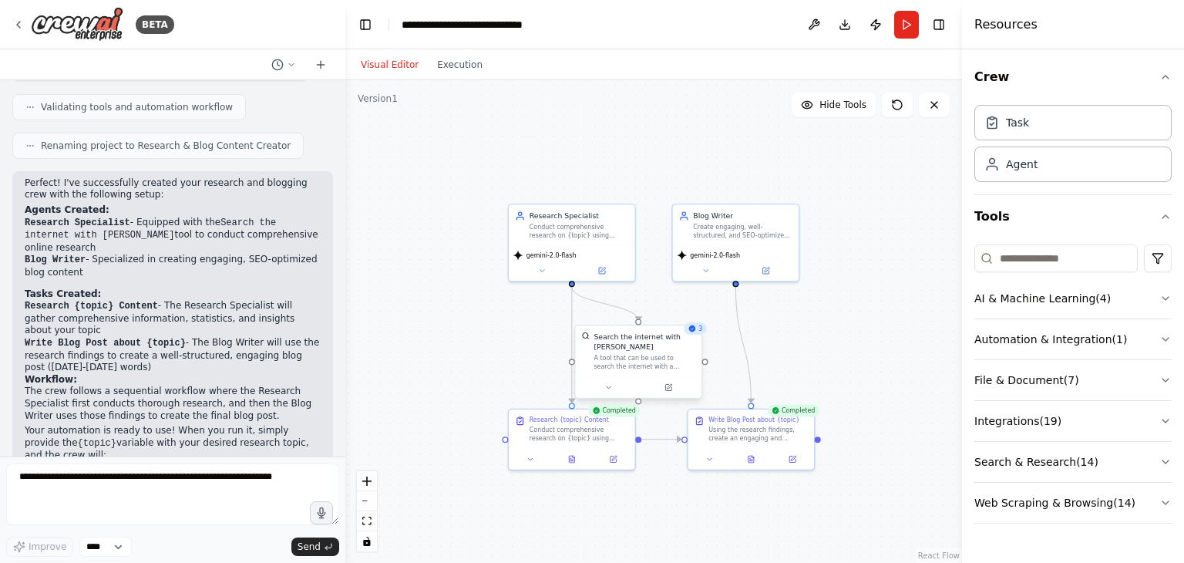
click at [655, 354] on div "A tool that can be used to search the internet with a search_query. Supports di…" at bounding box center [645, 362] width 102 height 16
click at [472, 389] on div ".deletable-edge-delete-btn { width: 20px; height: 20px; border: 0px solid #ffff…" at bounding box center [653, 321] width 617 height 483
click at [903, 106] on icon at bounding box center [897, 105] width 12 height 12
click at [896, 103] on icon at bounding box center [897, 105] width 12 height 12
click at [900, 109] on icon at bounding box center [897, 104] width 9 height 9
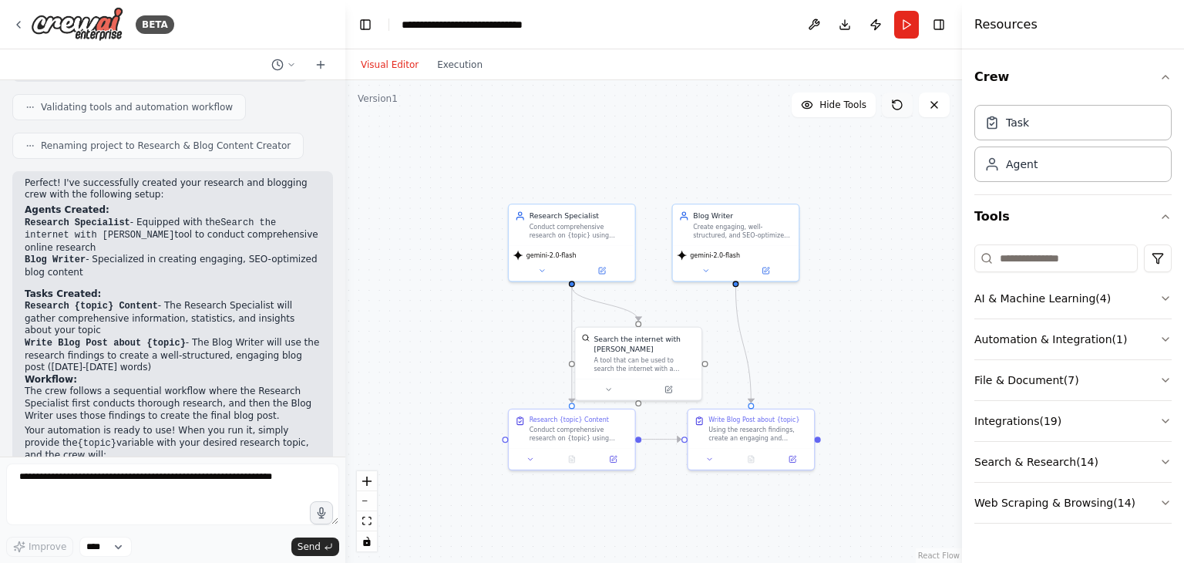
click at [891, 99] on icon at bounding box center [897, 105] width 12 height 12
click at [900, 20] on button "Run" at bounding box center [906, 25] width 25 height 28
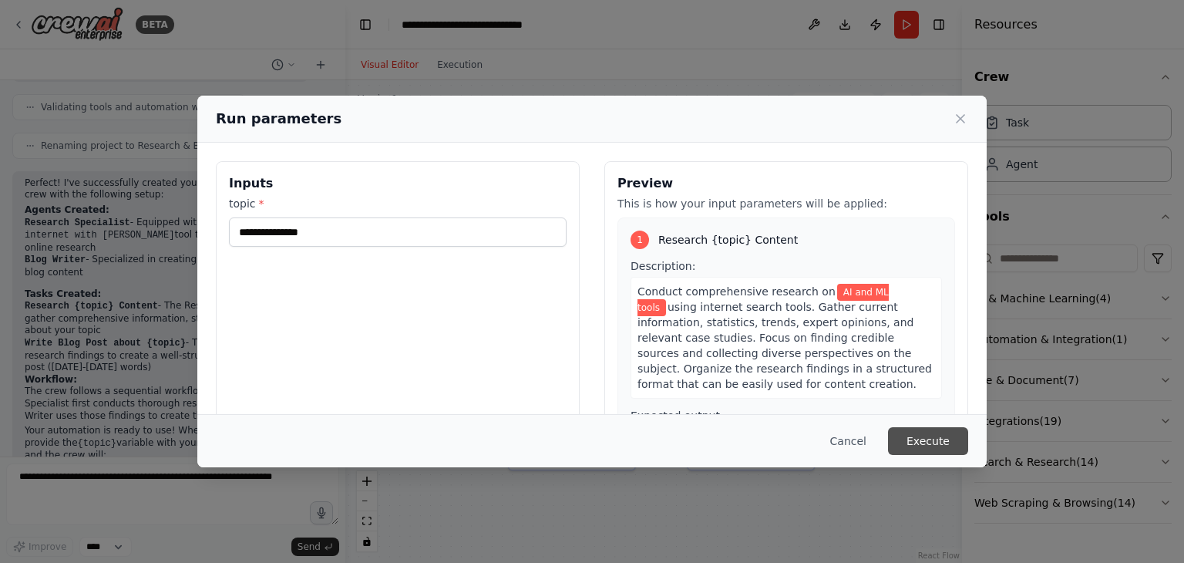
click at [953, 442] on button "Execute" at bounding box center [928, 441] width 80 height 28
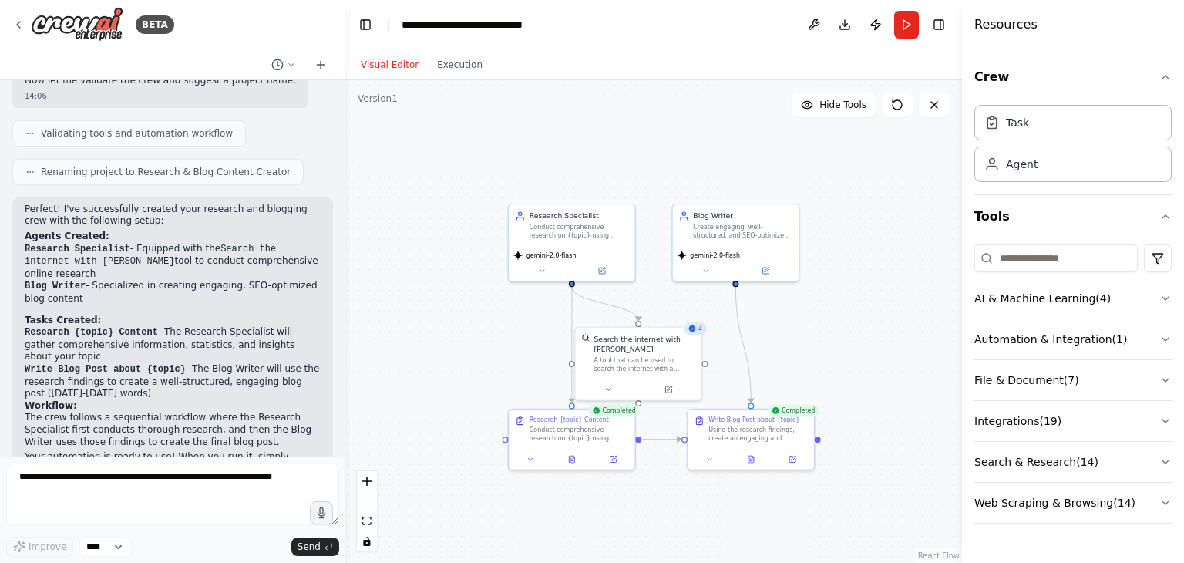
scroll to position [930, 0]
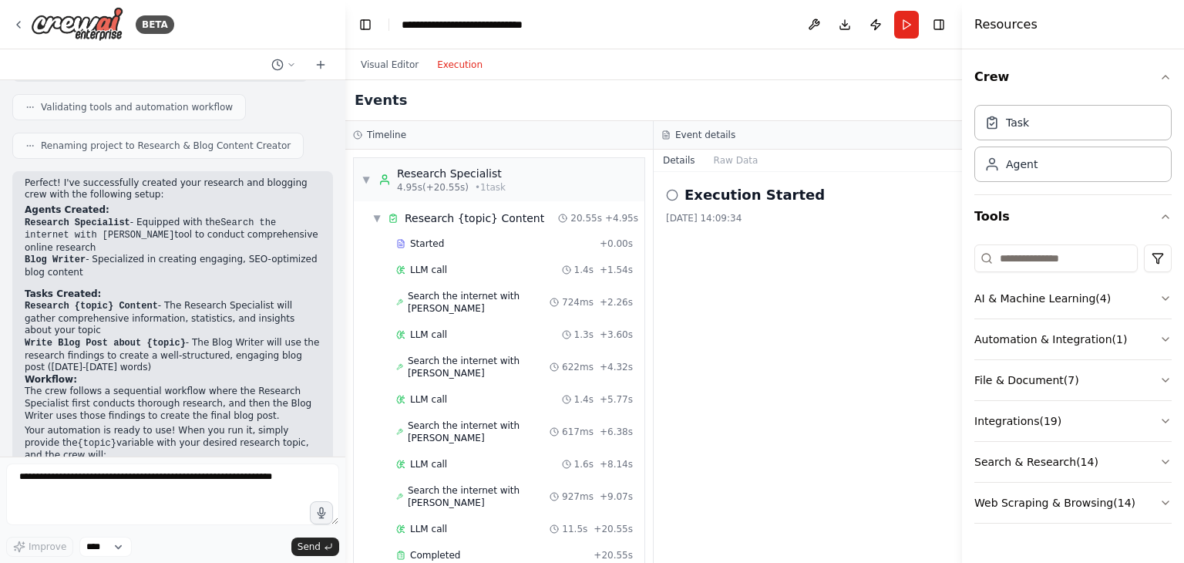
click at [462, 69] on button "Execution" at bounding box center [460, 65] width 64 height 19
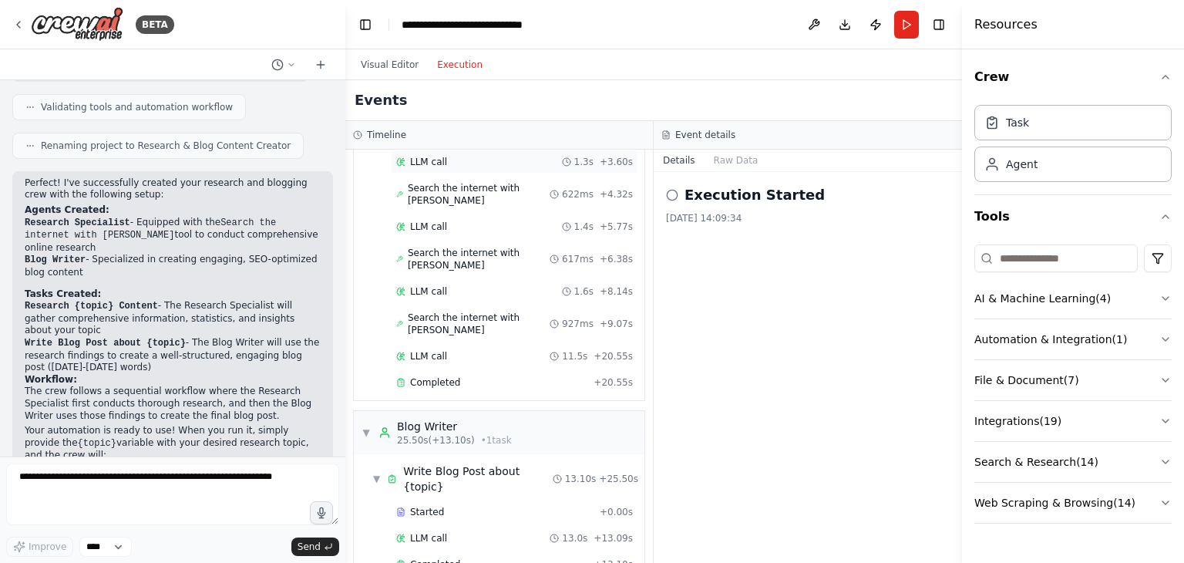
scroll to position [181, 0]
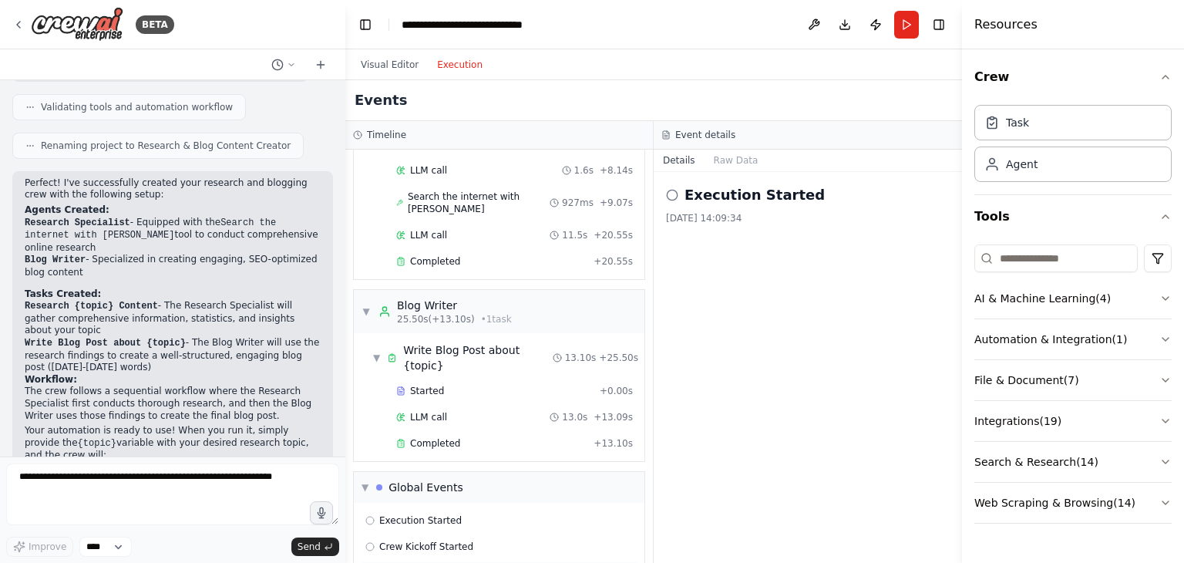
click at [446, 562] on span "Crew Kickoff Completed" at bounding box center [434, 573] width 110 height 12
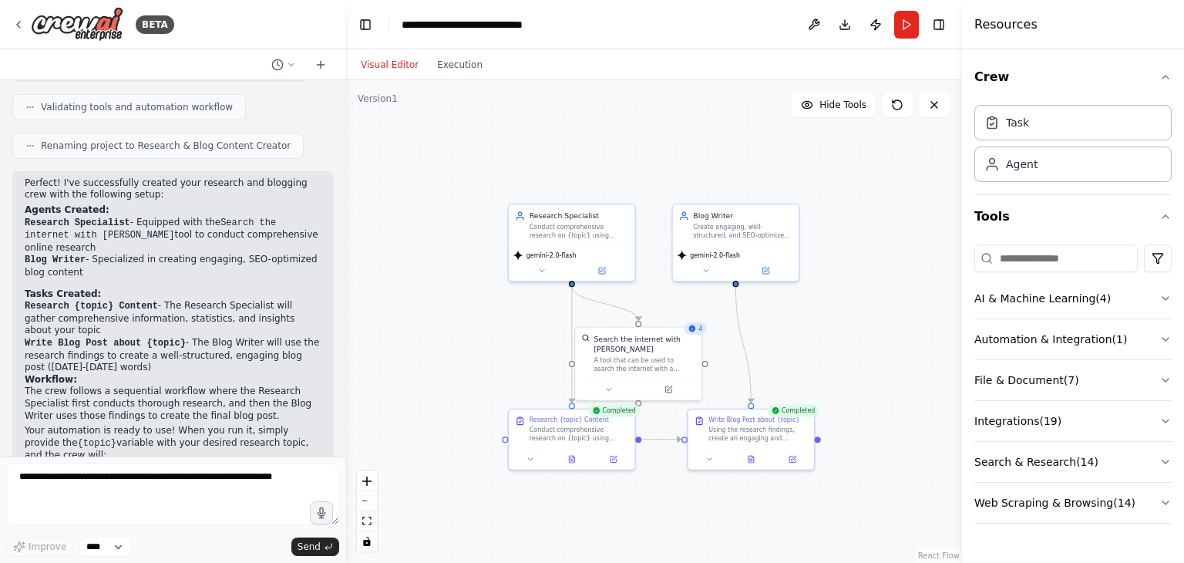
click at [379, 62] on button "Visual Editor" at bounding box center [390, 65] width 76 height 19
click at [844, 26] on button "Download" at bounding box center [845, 25] width 25 height 28
